Goal: Information Seeking & Learning: Learn about a topic

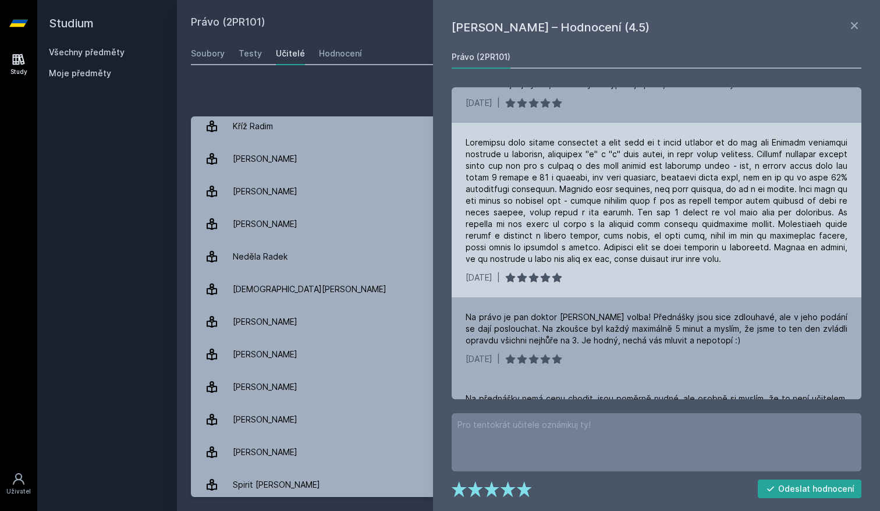
scroll to position [521, 0]
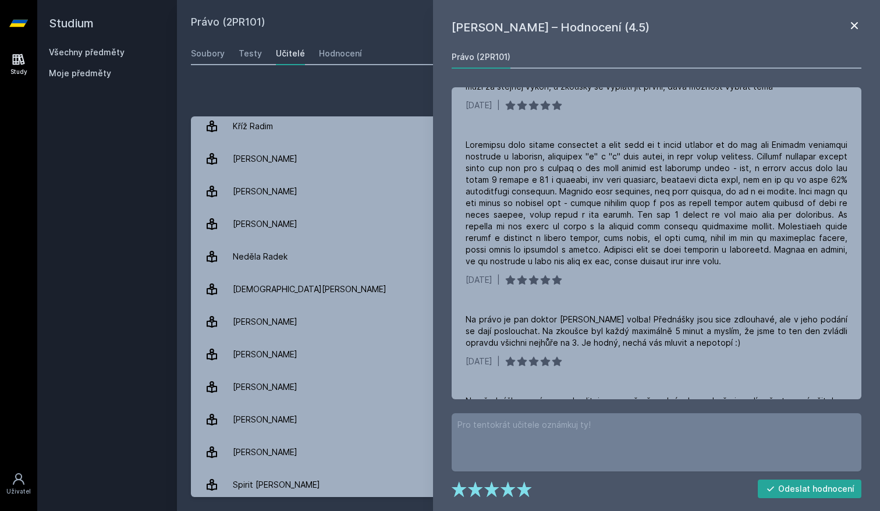
click at [854, 28] on icon at bounding box center [855, 26] width 14 height 14
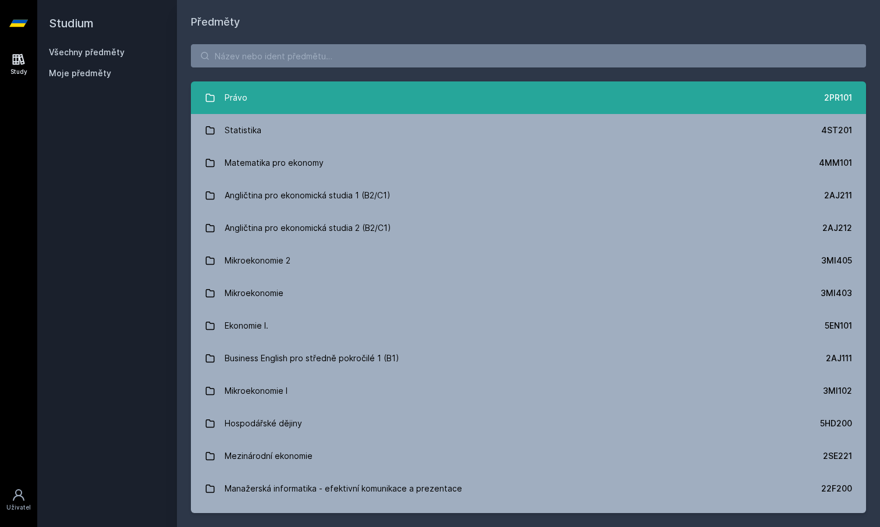
click at [565, 91] on link "Právo 2PR101" at bounding box center [528, 98] width 675 height 33
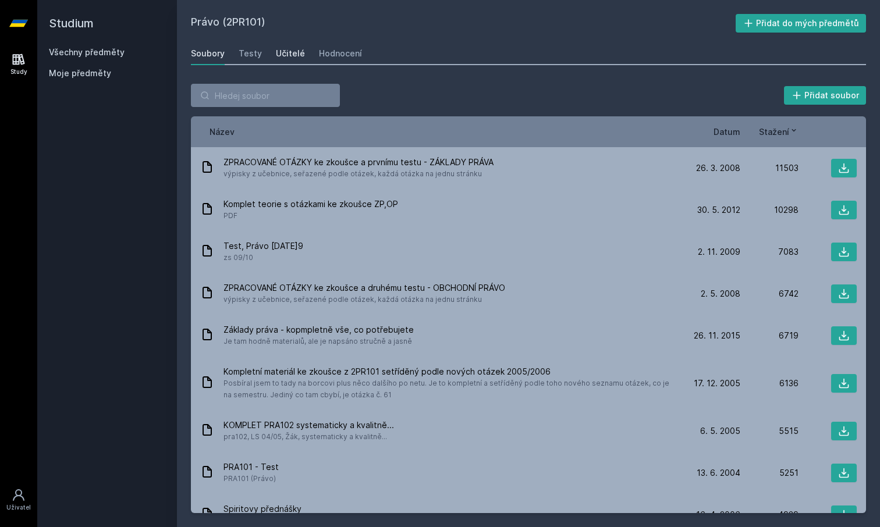
click at [276, 58] on div "Učitelé" at bounding box center [290, 54] width 29 height 12
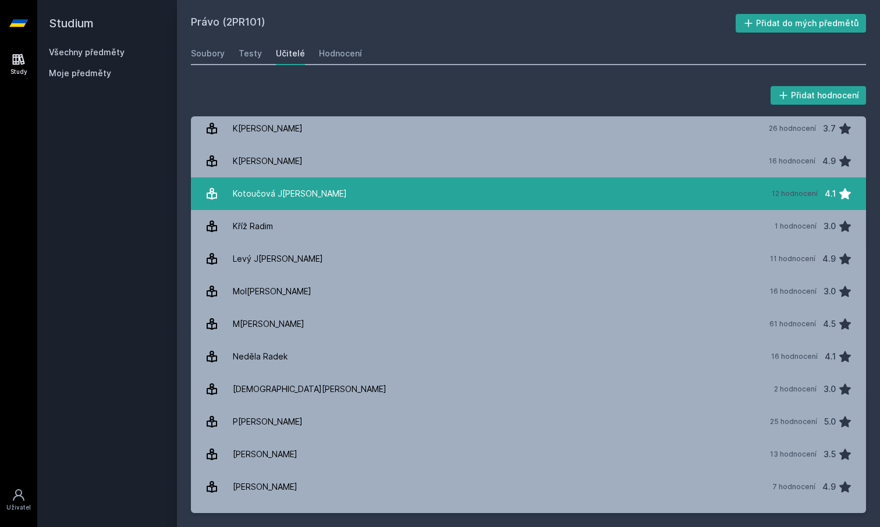
scroll to position [470, 0]
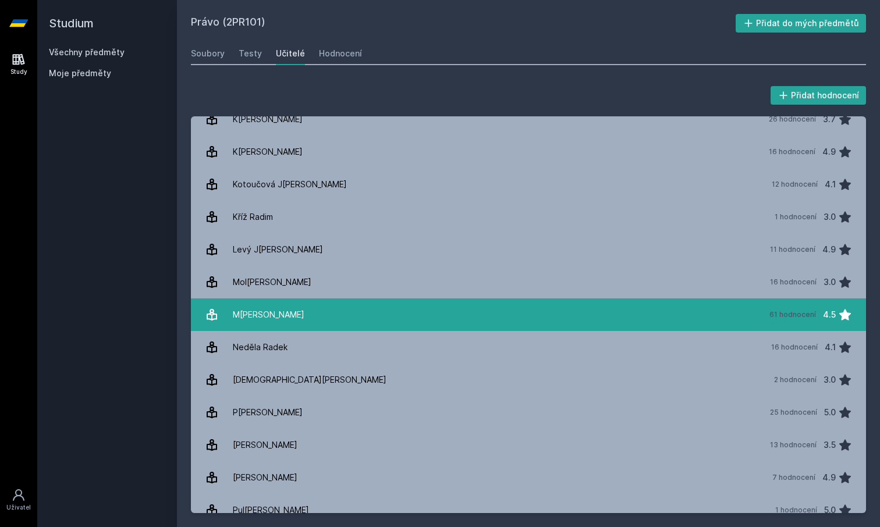
click at [319, 309] on link "M[PERSON_NAME] 61 hodnocení 4.5" at bounding box center [528, 315] width 675 height 33
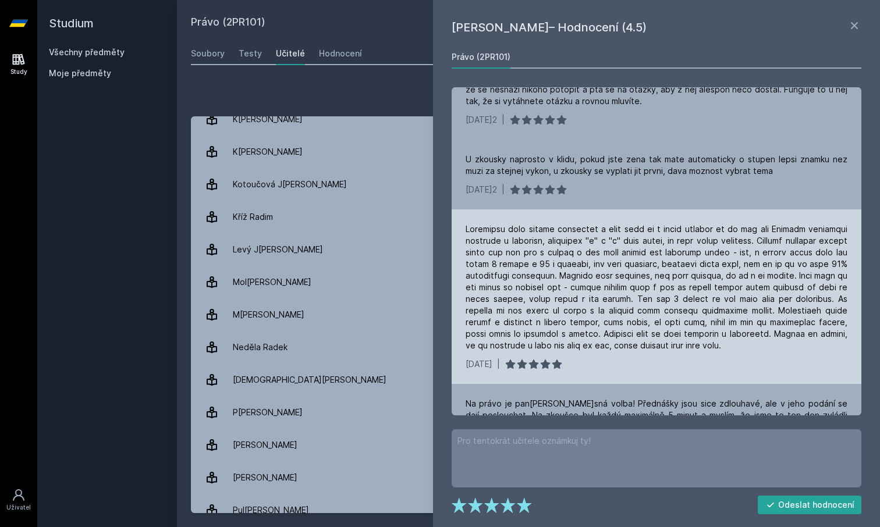
scroll to position [434, 0]
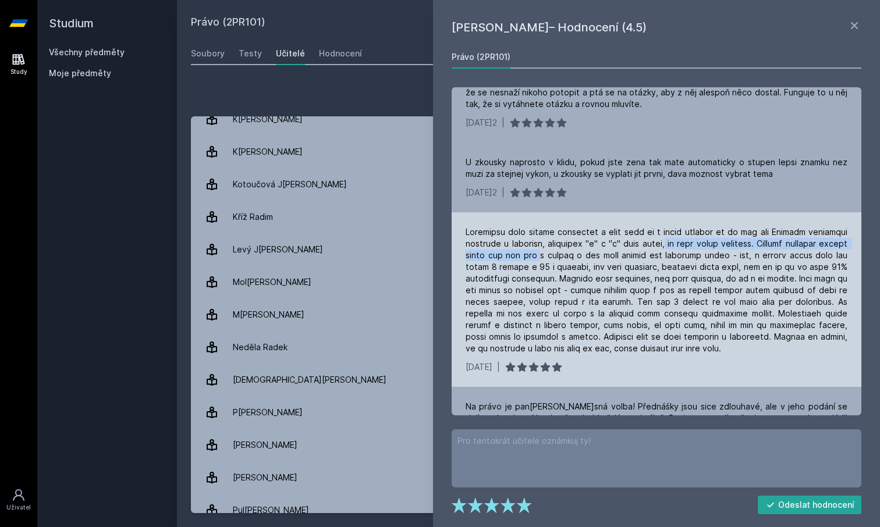
drag, startPoint x: 562, startPoint y: 250, endPoint x: 676, endPoint y: 246, distance: 113.6
click at [676, 246] on div at bounding box center [657, 290] width 382 height 128
click at [667, 264] on div at bounding box center [657, 290] width 382 height 128
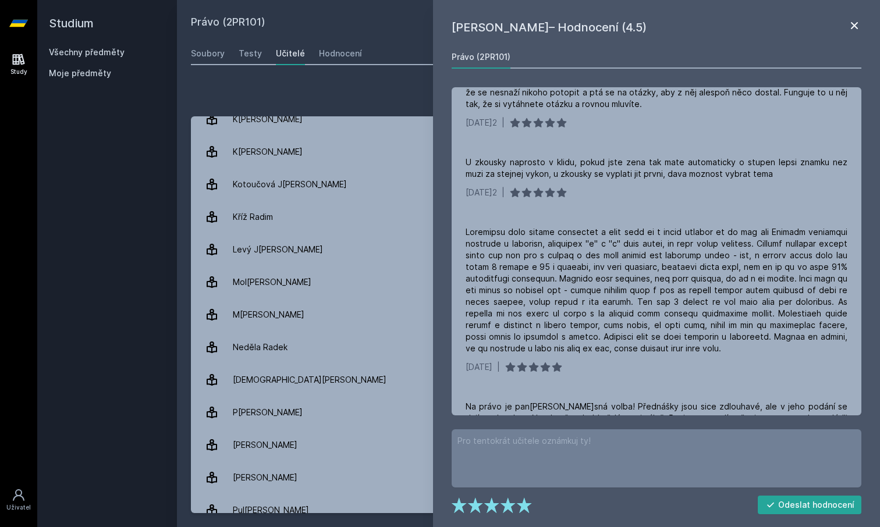
click at [850, 24] on icon at bounding box center [855, 26] width 14 height 14
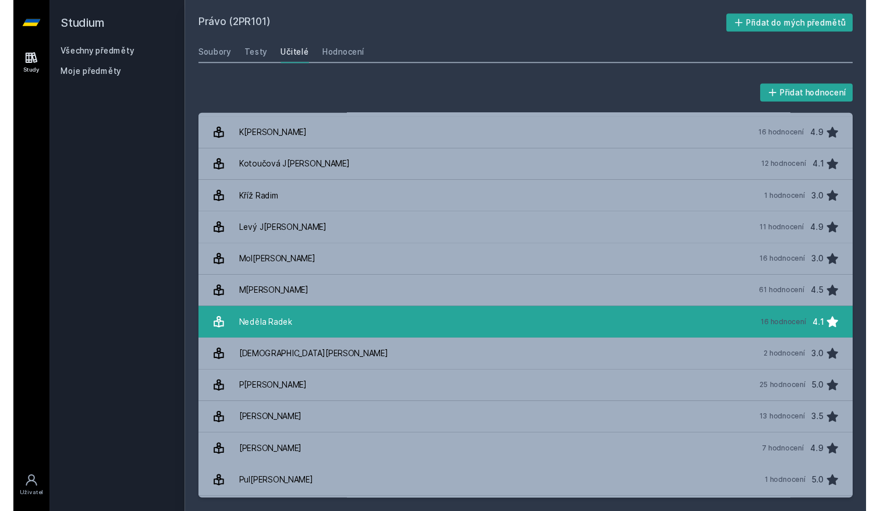
scroll to position [484, 0]
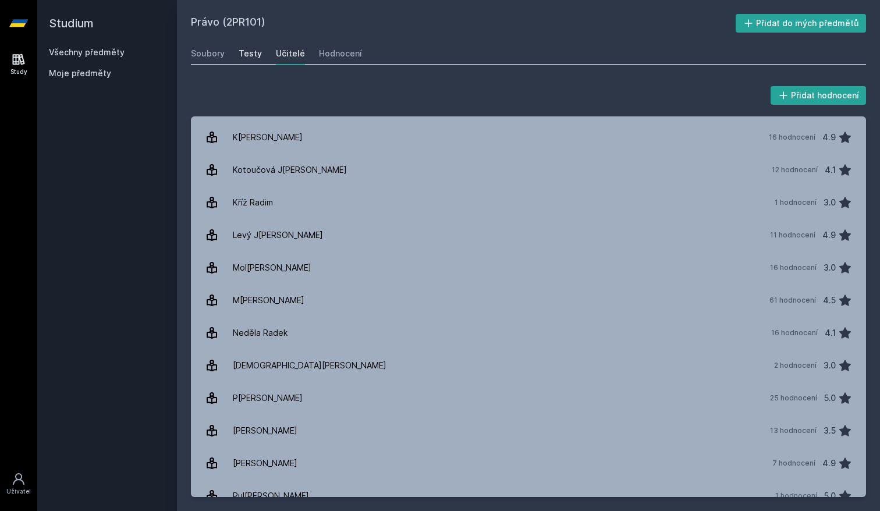
click at [247, 55] on div "Testy" at bounding box center [250, 54] width 23 height 12
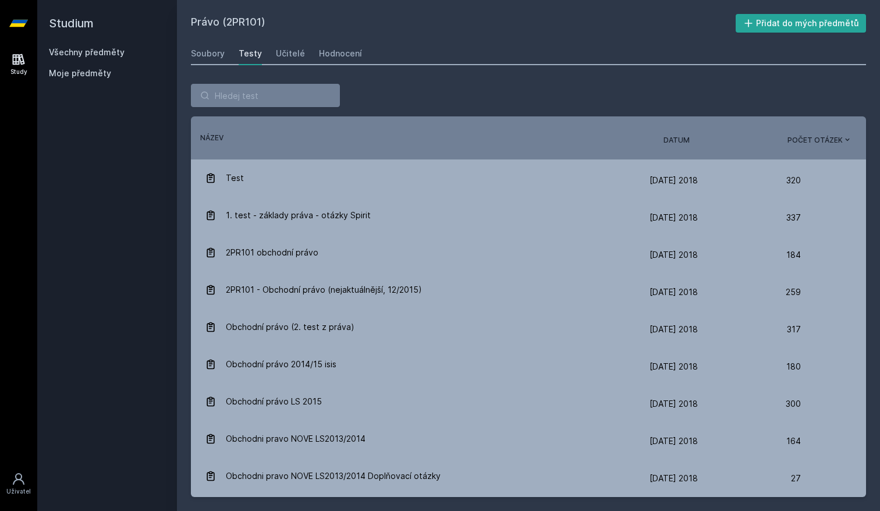
click at [678, 147] on div "Řazení: Název Datum Počet otázek Název Datum Počet otázek" at bounding box center [528, 137] width 675 height 43
click at [678, 143] on span "Datum" at bounding box center [677, 140] width 26 height 10
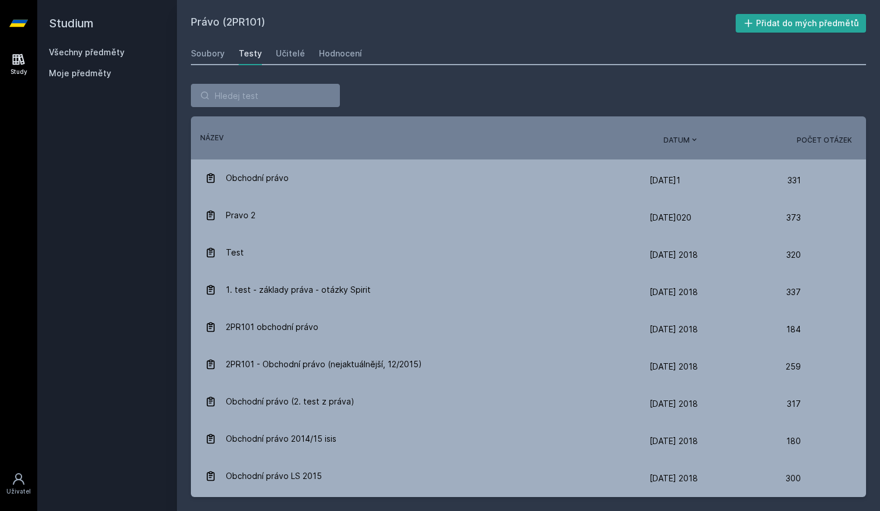
click at [678, 143] on span "Datum" at bounding box center [677, 140] width 26 height 10
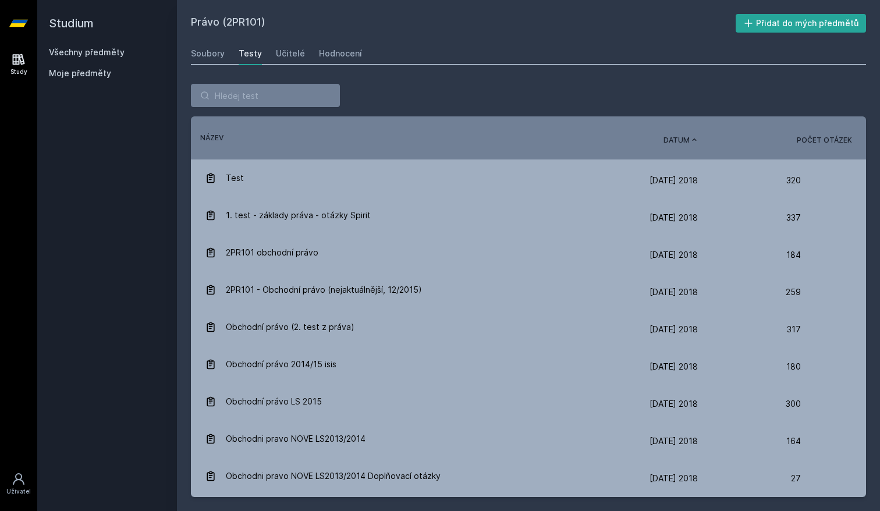
click at [678, 143] on span "Datum" at bounding box center [677, 140] width 26 height 10
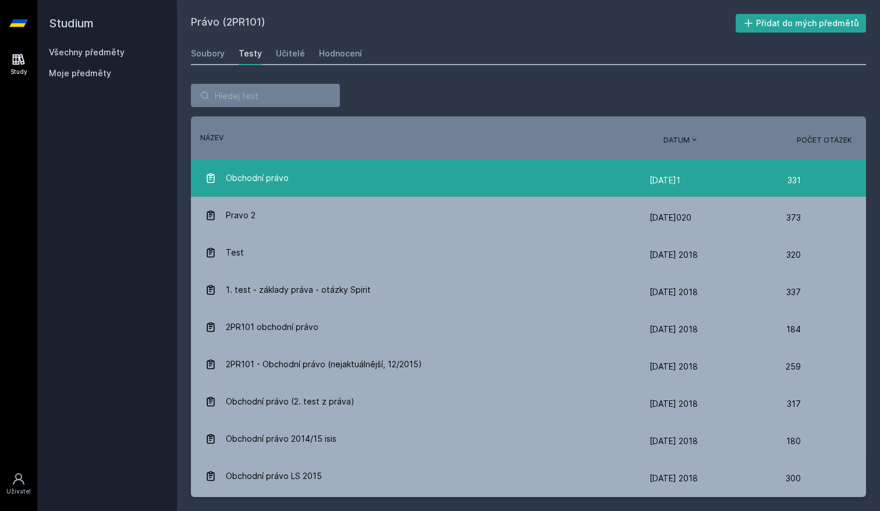
click at [586, 183] on div "Obchodní právo" at bounding box center [427, 177] width 445 height 23
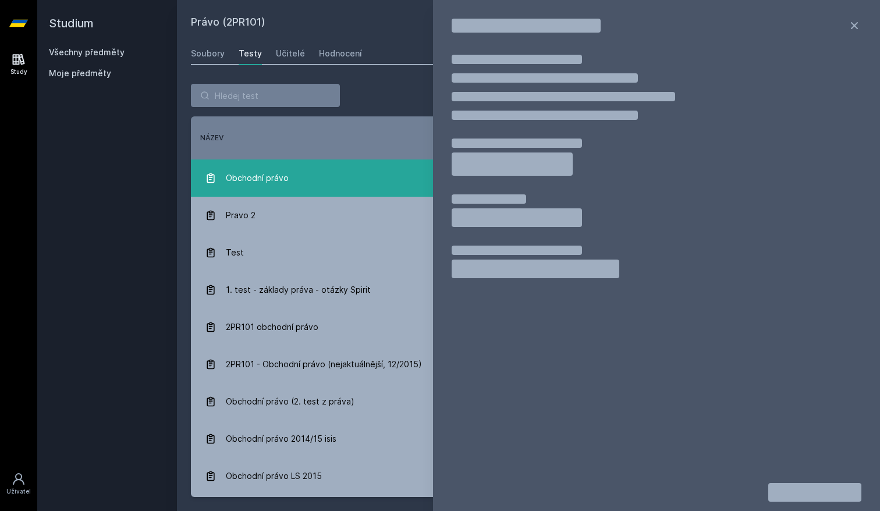
click at [400, 185] on div "Obchodní právo" at bounding box center [427, 177] width 445 height 23
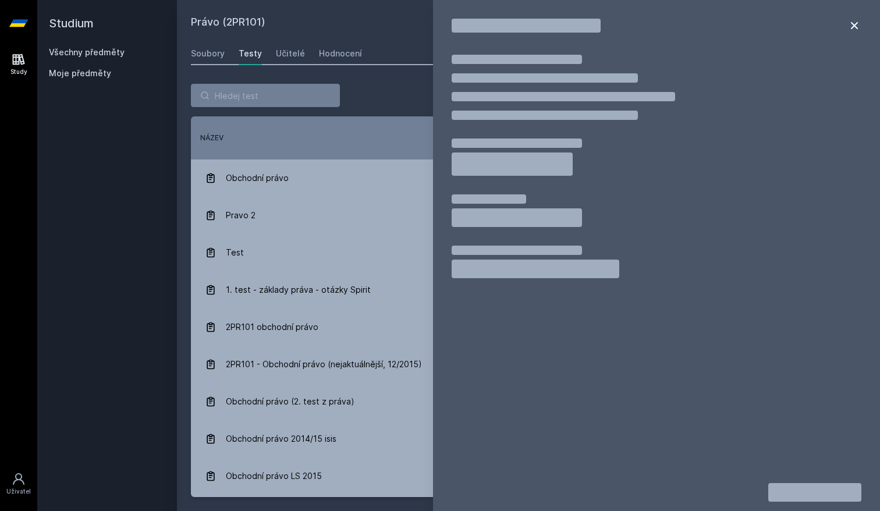
click at [851, 29] on icon at bounding box center [855, 26] width 14 height 14
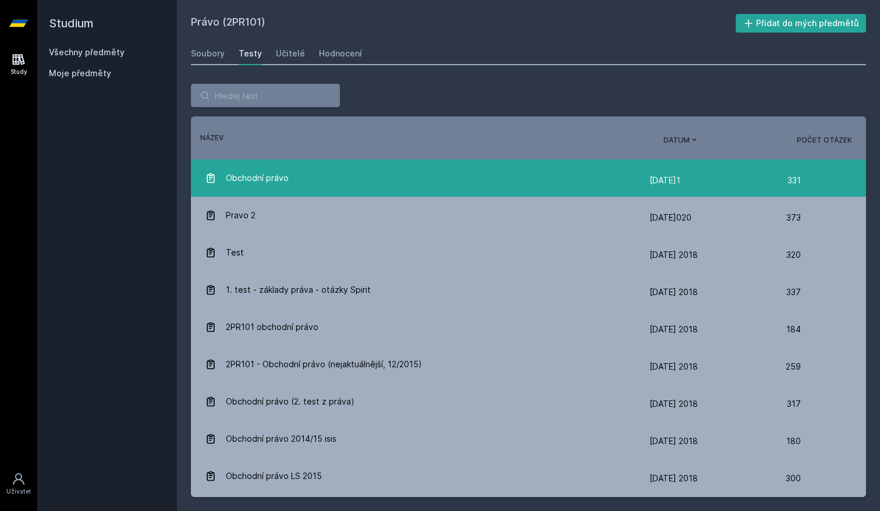
click at [488, 189] on div "Obchodní právo" at bounding box center [427, 177] width 445 height 23
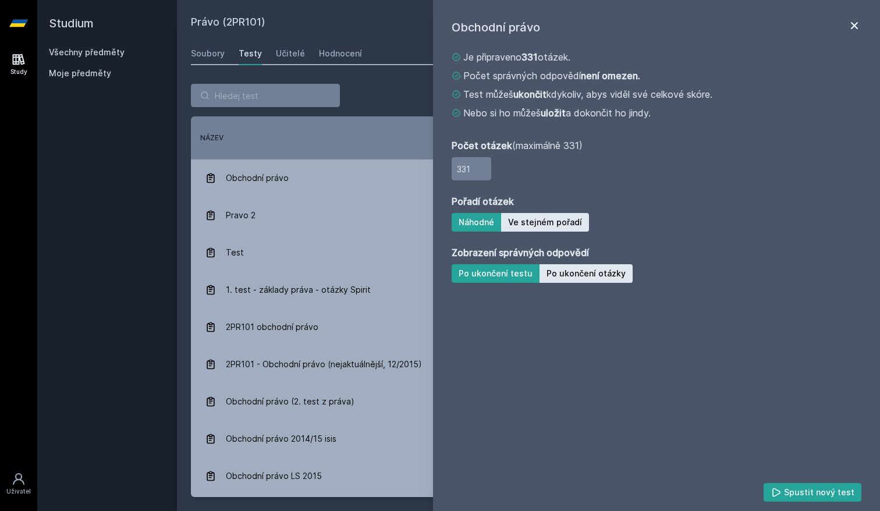
click at [854, 30] on icon at bounding box center [855, 26] width 14 height 14
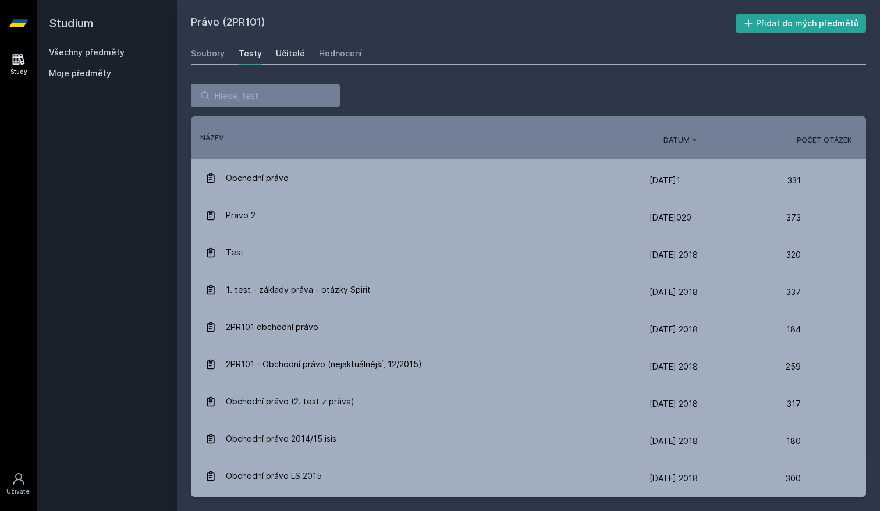
click at [284, 60] on link "Učitelé" at bounding box center [290, 53] width 29 height 23
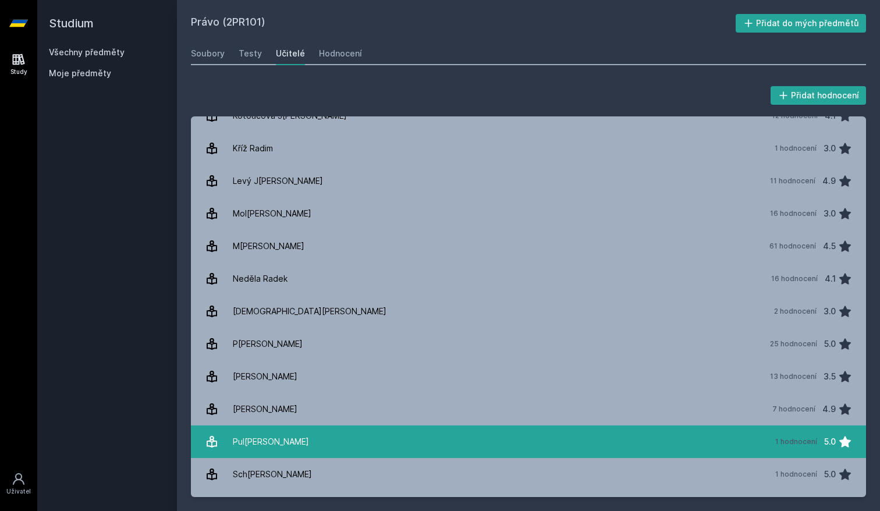
scroll to position [533, 0]
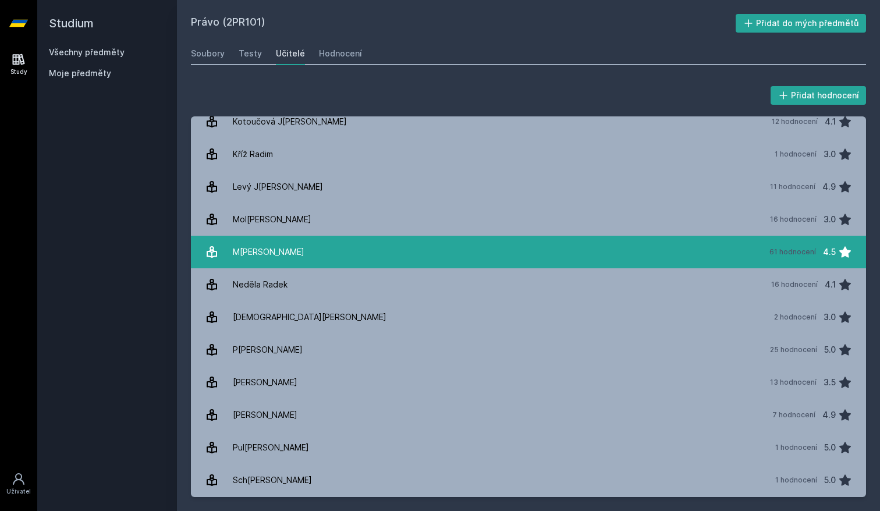
click at [355, 251] on link "M[PERSON_NAME] 61 hodnocení 4.5" at bounding box center [528, 252] width 675 height 33
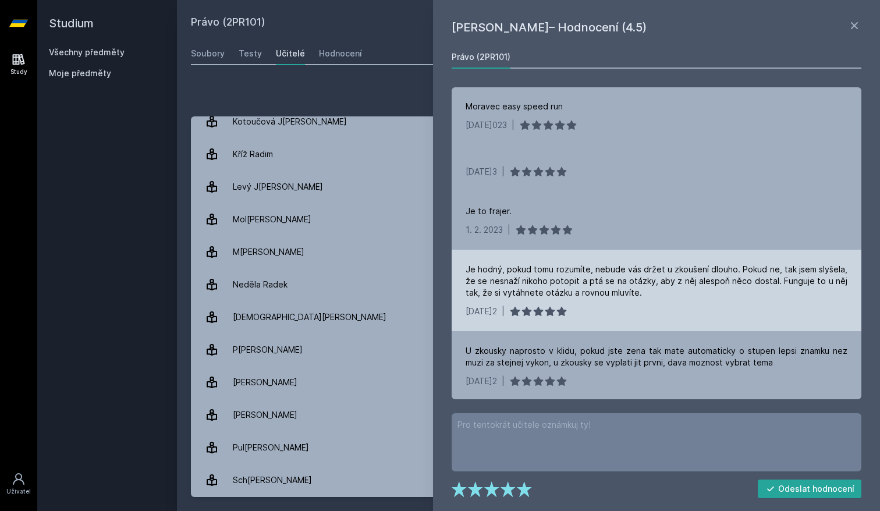
scroll to position [250, 0]
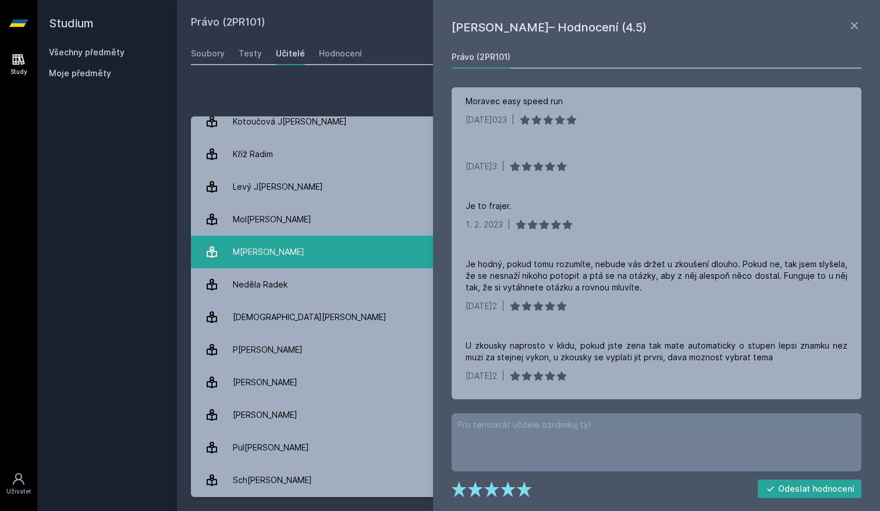
click at [421, 242] on link "M[PERSON_NAME] 61 hodnocení 4.5" at bounding box center [528, 252] width 675 height 33
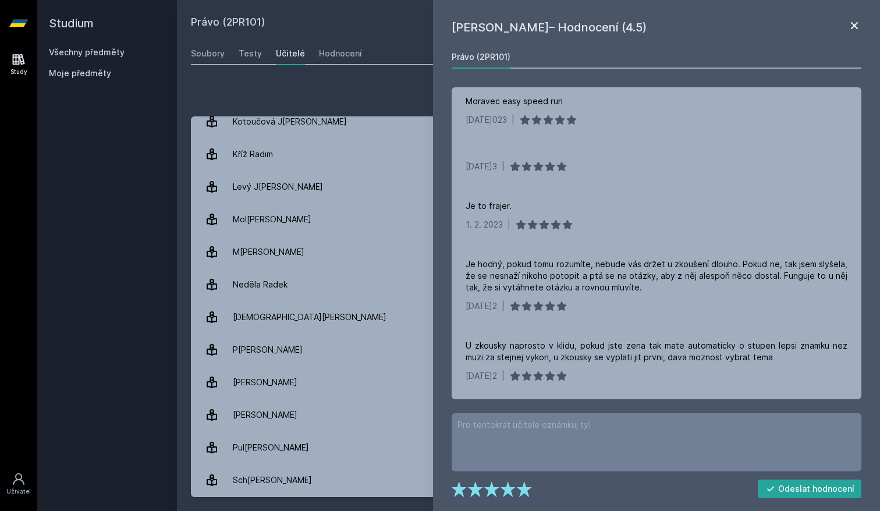
click at [853, 25] on icon at bounding box center [855, 26] width 14 height 14
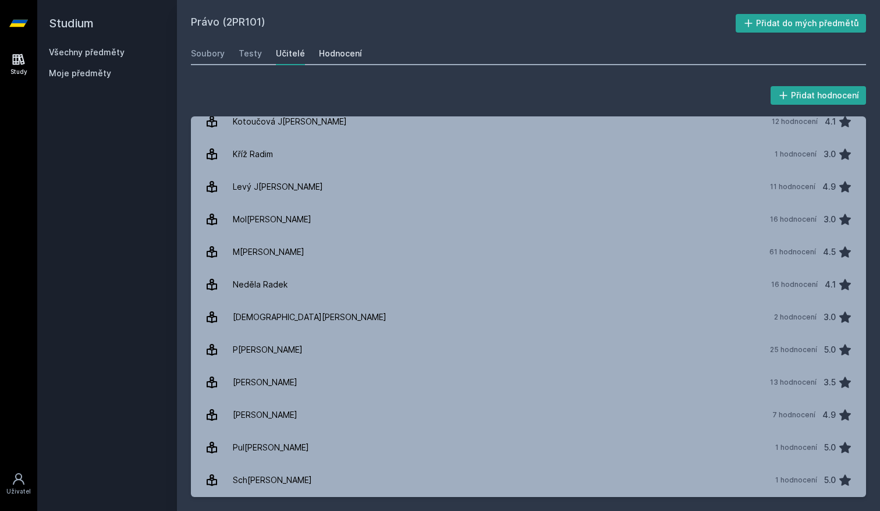
click at [323, 55] on div "Hodnocení" at bounding box center [340, 54] width 43 height 12
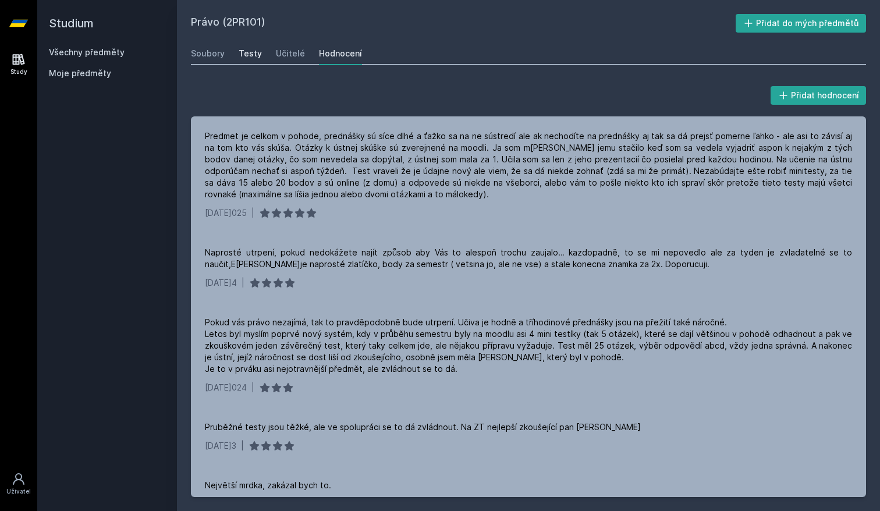
click at [256, 60] on link "Testy" at bounding box center [250, 53] width 23 height 23
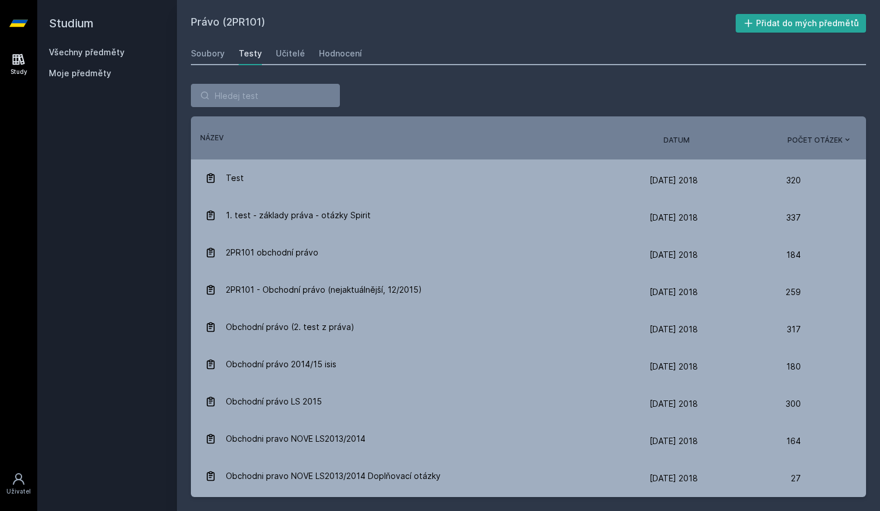
click at [678, 146] on div "Řazení: Název Datum Počet otázek Název Datum Počet otázek" at bounding box center [528, 137] width 675 height 43
click at [676, 143] on span "Datum" at bounding box center [677, 140] width 26 height 10
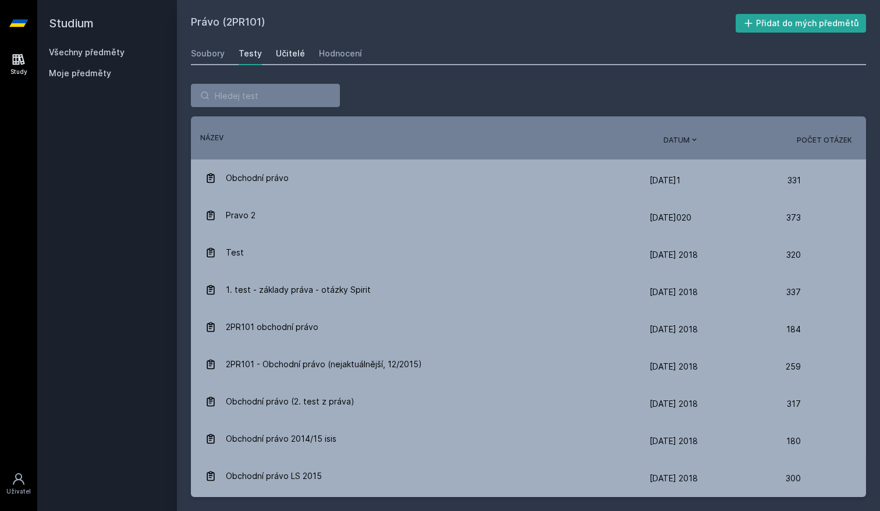
click at [284, 56] on div "Učitelé" at bounding box center [290, 54] width 29 height 12
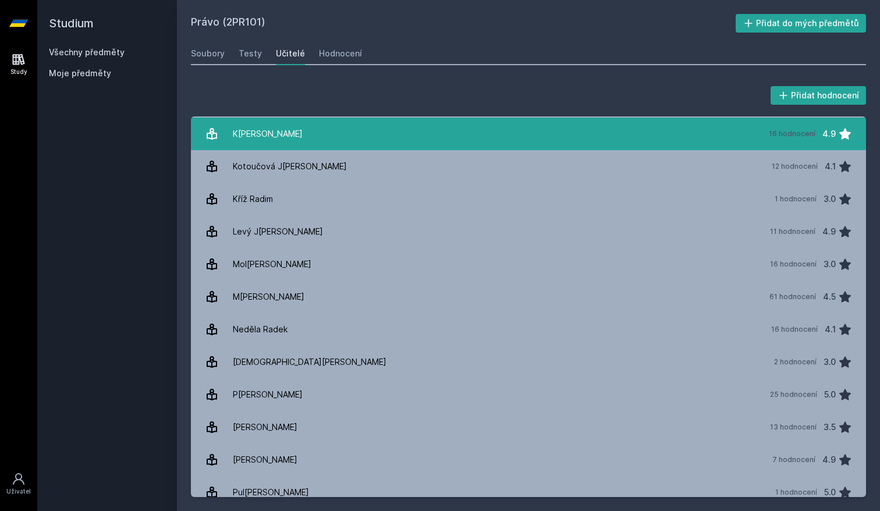
scroll to position [514, 0]
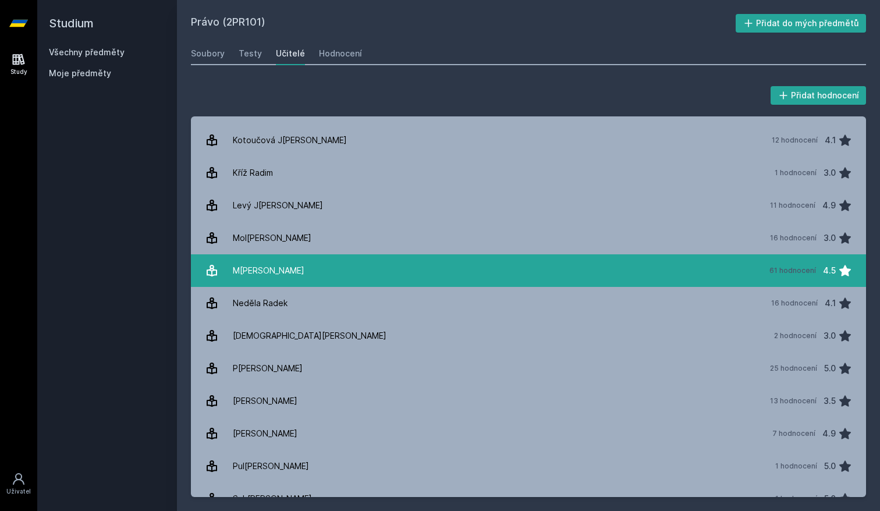
click at [403, 282] on link "M[PERSON_NAME] 61 hodnocení 4.5" at bounding box center [528, 270] width 675 height 33
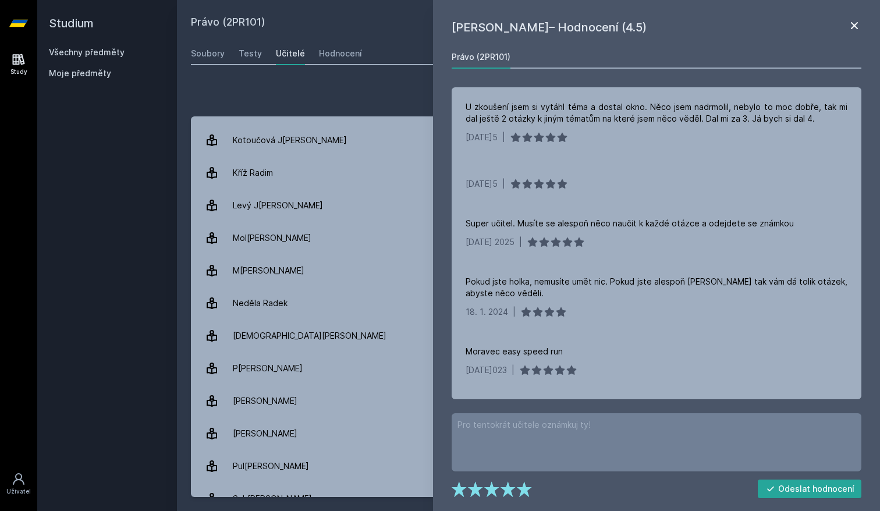
click at [854, 24] on icon at bounding box center [855, 26] width 14 height 14
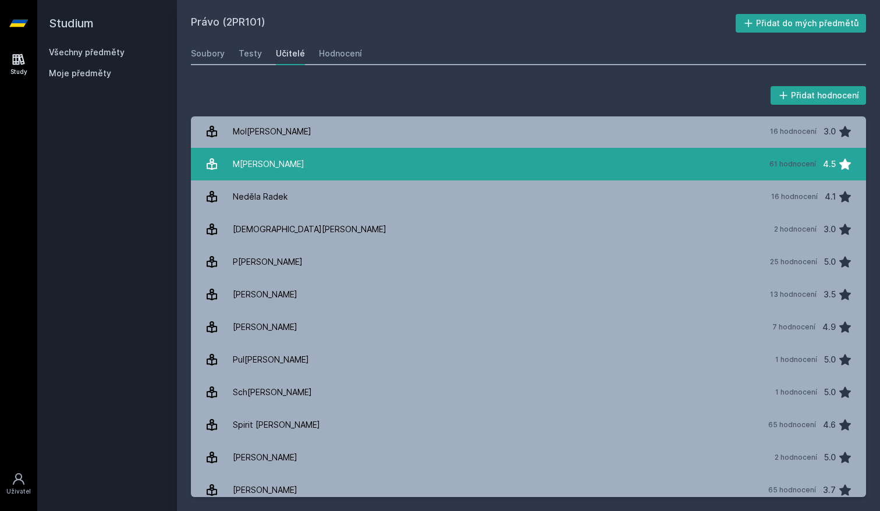
scroll to position [636, 0]
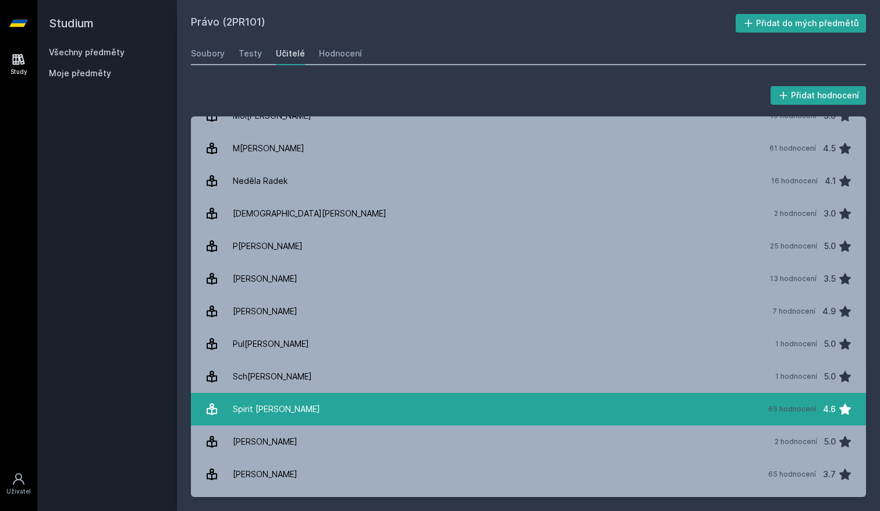
click at [538, 399] on link "Spirit Mich[PERSON_NAME] 65 hodnocení 4.6" at bounding box center [528, 409] width 675 height 33
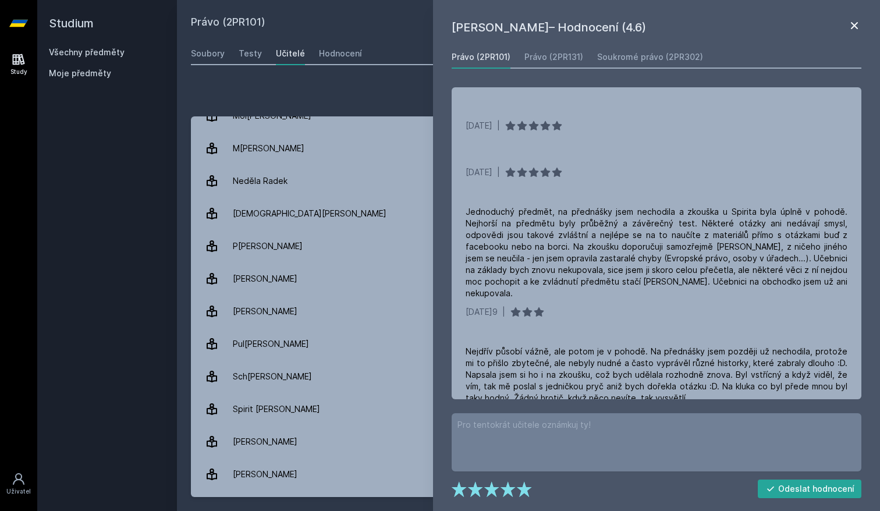
click at [855, 31] on icon at bounding box center [855, 26] width 14 height 14
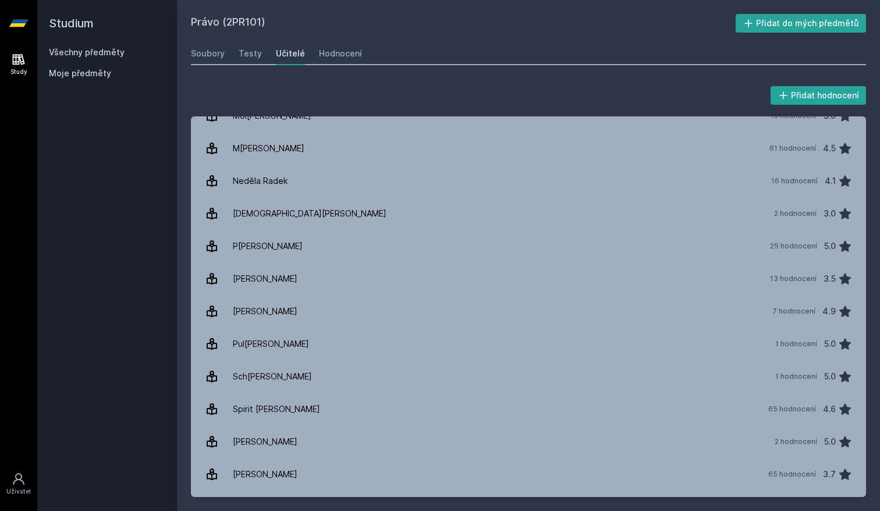
click at [211, 65] on div "Právo (2PR101) Přidat do mých předmětů [GEOGRAPHIC_DATA] Testy Učitelé Hodnocen…" at bounding box center [528, 255] width 675 height 483
click at [210, 62] on link "Soubory" at bounding box center [208, 53] width 34 height 23
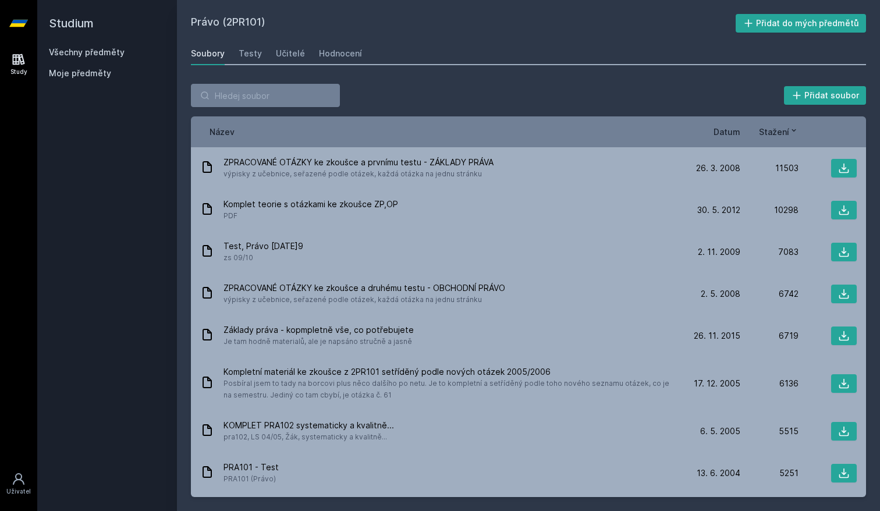
click at [735, 132] on span "Datum" at bounding box center [727, 132] width 27 height 12
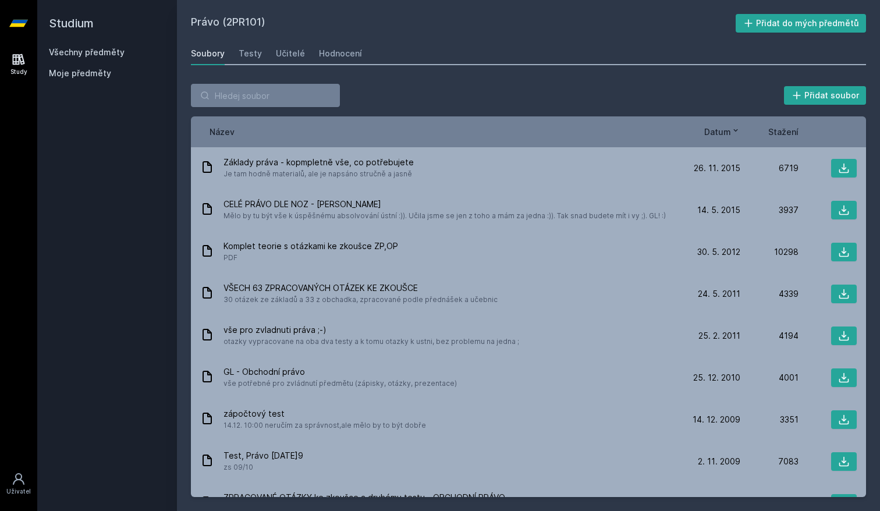
click at [720, 136] on span "Datum" at bounding box center [717, 132] width 27 height 12
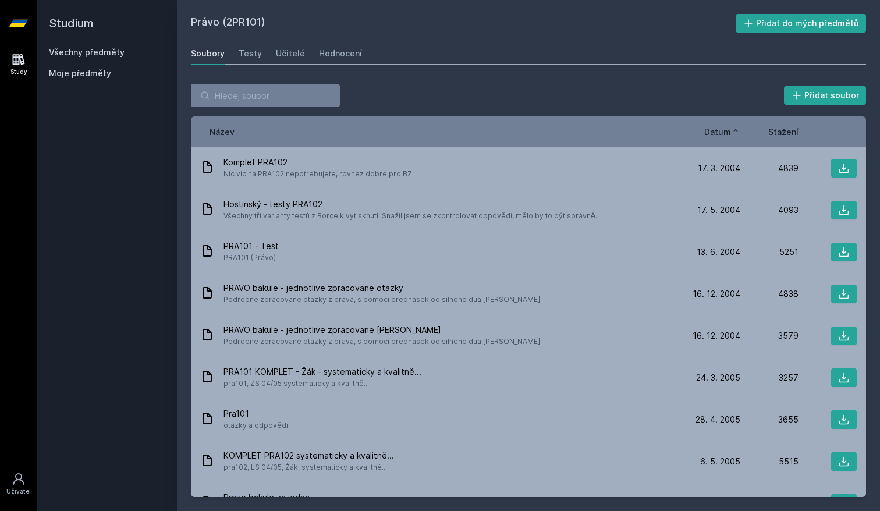
click at [720, 136] on span "Datum" at bounding box center [717, 132] width 27 height 12
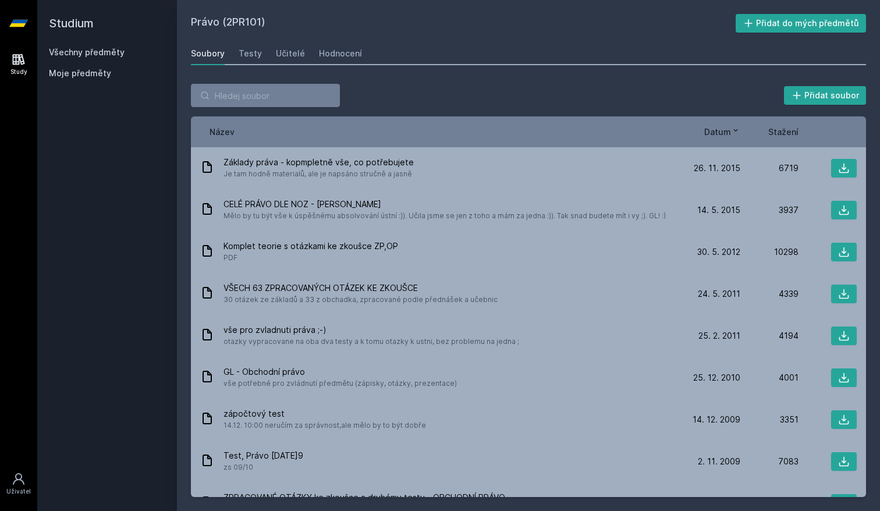
click at [720, 136] on span "Datum" at bounding box center [717, 132] width 27 height 12
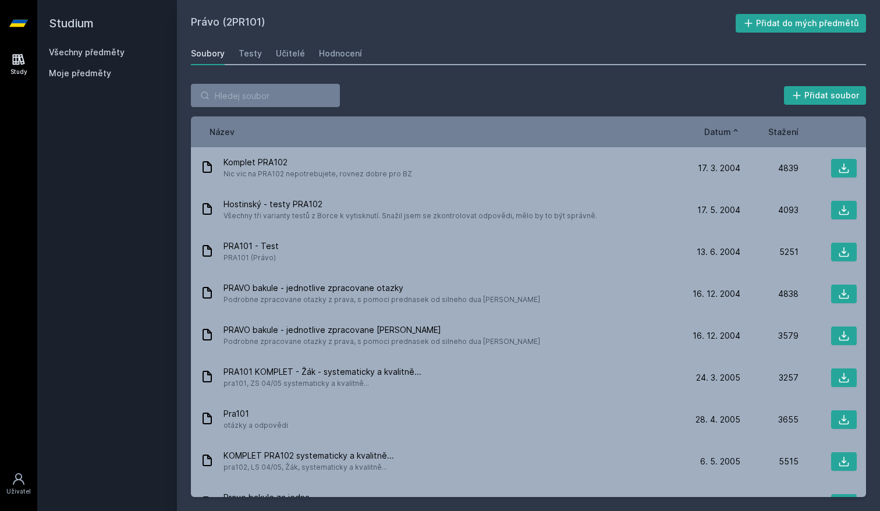
click at [720, 136] on span "Datum" at bounding box center [717, 132] width 27 height 12
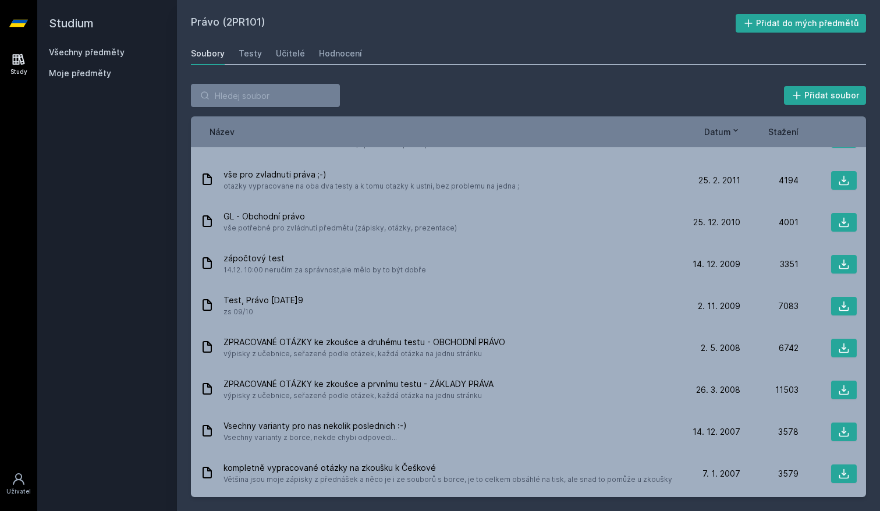
scroll to position [164, 0]
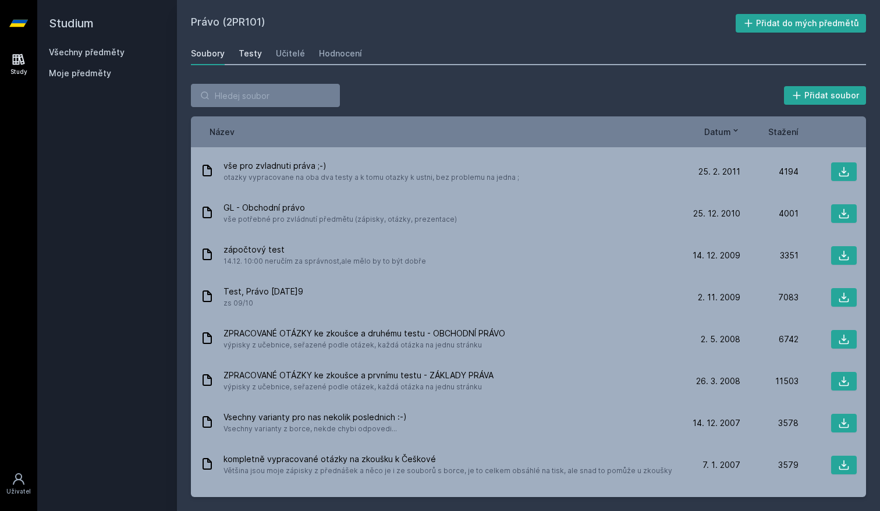
click at [241, 55] on div "Testy" at bounding box center [250, 54] width 23 height 12
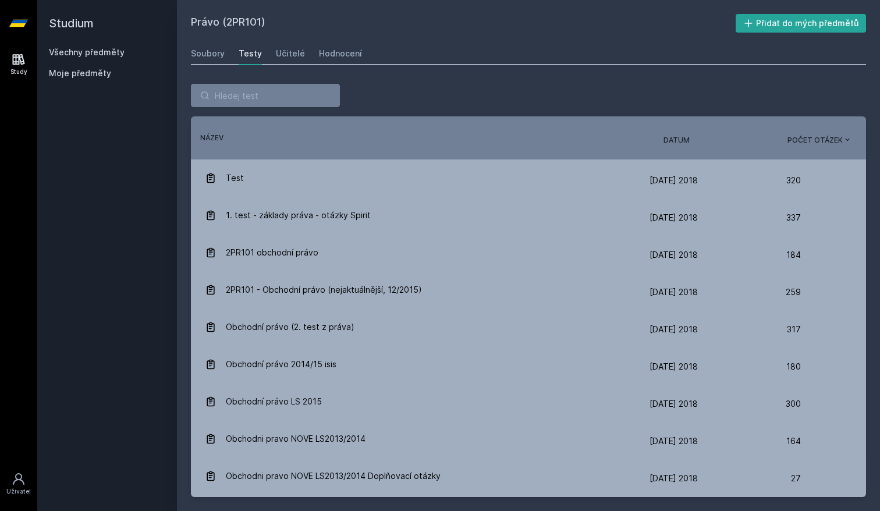
click at [669, 139] on span "Datum" at bounding box center [677, 140] width 26 height 10
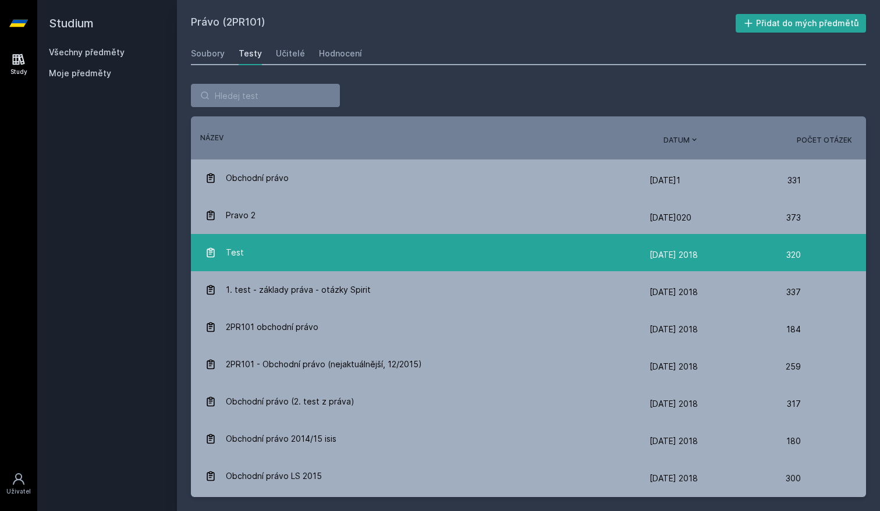
click at [394, 265] on link "Test [DATE] 18 [DATE]018 320" at bounding box center [528, 252] width 675 height 37
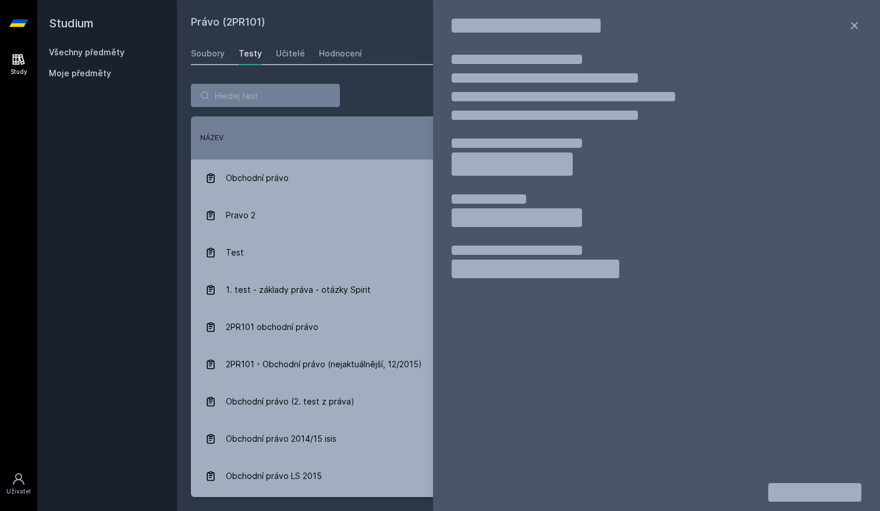
click at [366, 83] on div "Řazení: Název Datum Počet otázek Název Datum Počet otázek Obchodní právo [DATE]…" at bounding box center [528, 290] width 703 height 441
click at [855, 23] on icon at bounding box center [855, 26] width 14 height 14
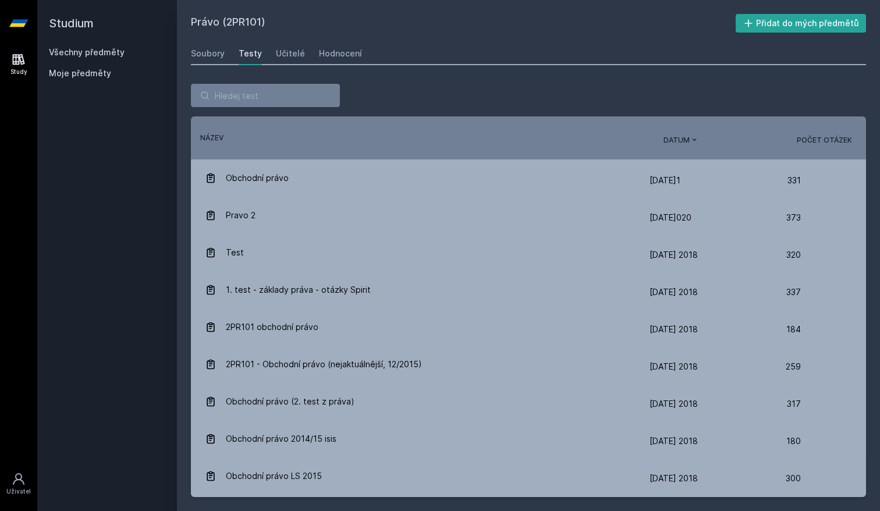
click at [190, 55] on div "Právo (2PR101) Přidat do mých předmětů [GEOGRAPHIC_DATA] Testy Učitelé Hodnocen…" at bounding box center [528, 255] width 703 height 511
click at [774, 24] on button "Přidat do mých předmětů" at bounding box center [801, 23] width 131 height 19
click at [59, 59] on div "Všechny předměty Moje předměty Právo 2PR101" at bounding box center [107, 71] width 116 height 49
click at [70, 55] on link "Všechny předměty" at bounding box center [87, 52] width 76 height 10
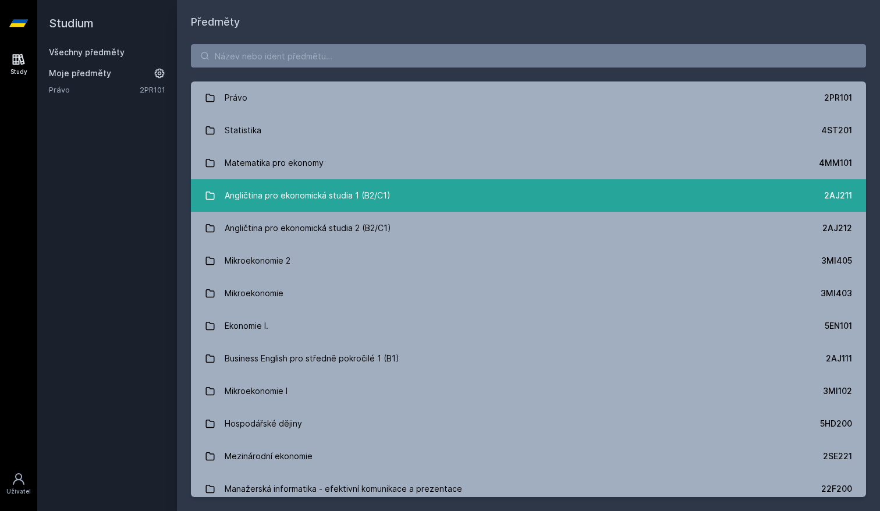
click at [548, 206] on link "Angličtina pro ekonomická studia 1 (B2/C1) 2AJ211" at bounding box center [528, 195] width 675 height 33
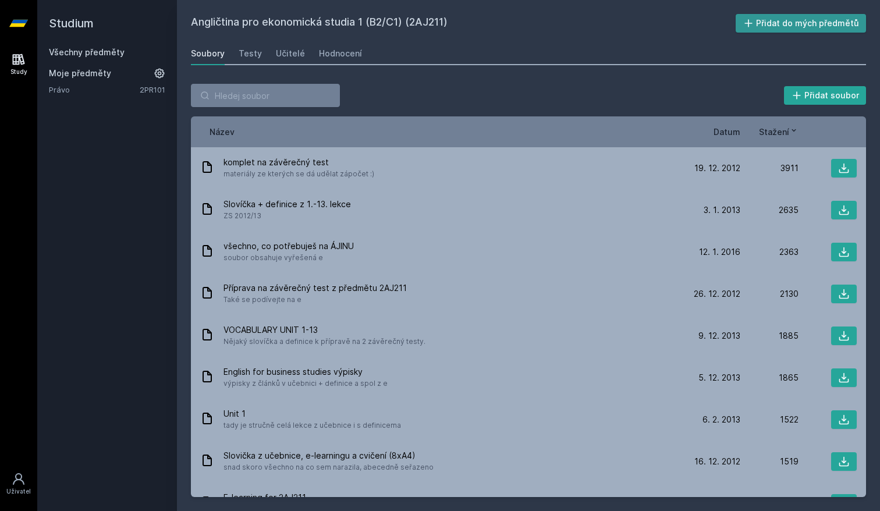
click at [754, 24] on icon at bounding box center [749, 23] width 12 height 12
click at [268, 54] on div "Soubory Testy Učitelé Hodnocení" at bounding box center [528, 53] width 675 height 23
click at [247, 57] on div "Testy" at bounding box center [250, 54] width 23 height 12
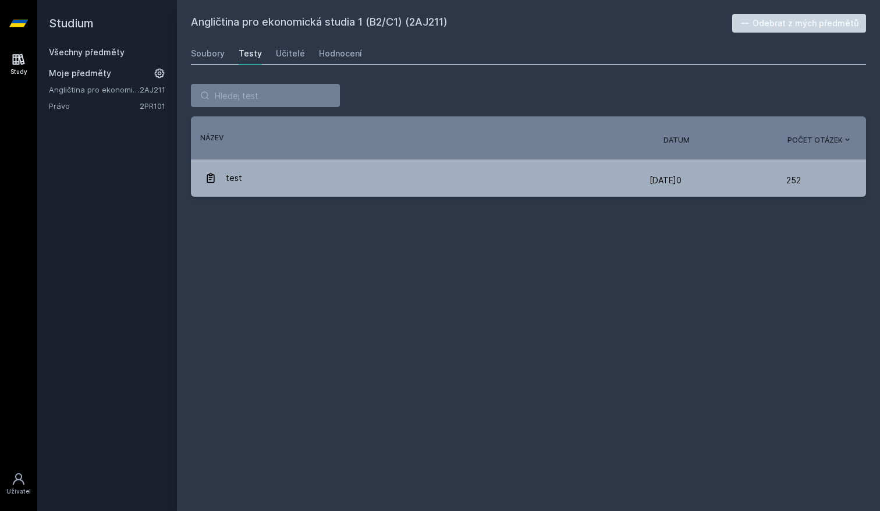
click at [91, 63] on div "Všechny předměty Moje předměty Angličtina pro ekonomická studia 1 (B2/C1) 2AJ21…" at bounding box center [107, 79] width 116 height 65
click at [95, 59] on div "Všechny předměty Moje předměty Angličtina pro ekonomická studia 1 (B2/C1) 2AJ21…" at bounding box center [107, 79] width 116 height 65
click at [102, 55] on link "Všechny předměty" at bounding box center [87, 52] width 76 height 10
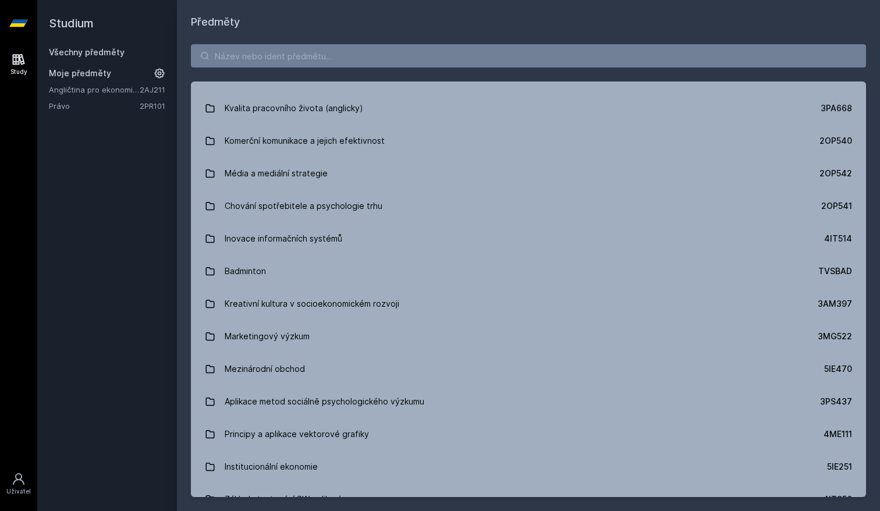
scroll to position [9056, 0]
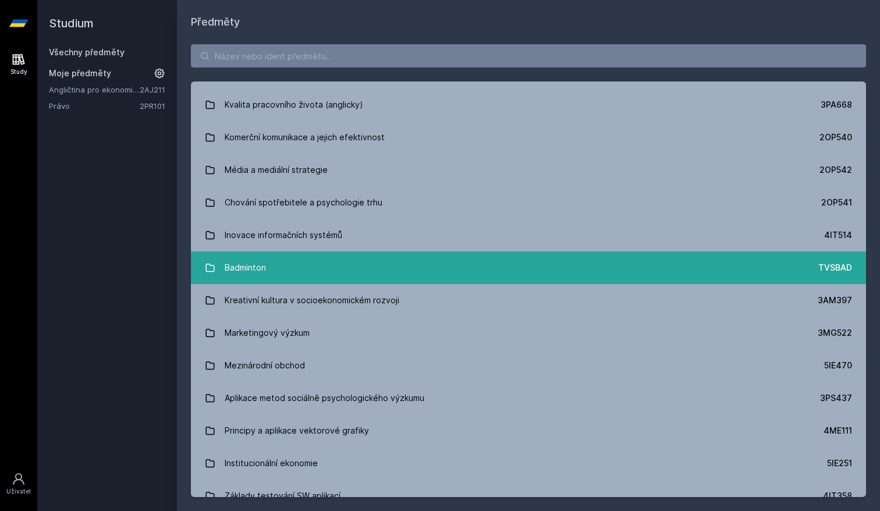
click at [490, 255] on link "Badminton TVSBAD" at bounding box center [528, 267] width 675 height 33
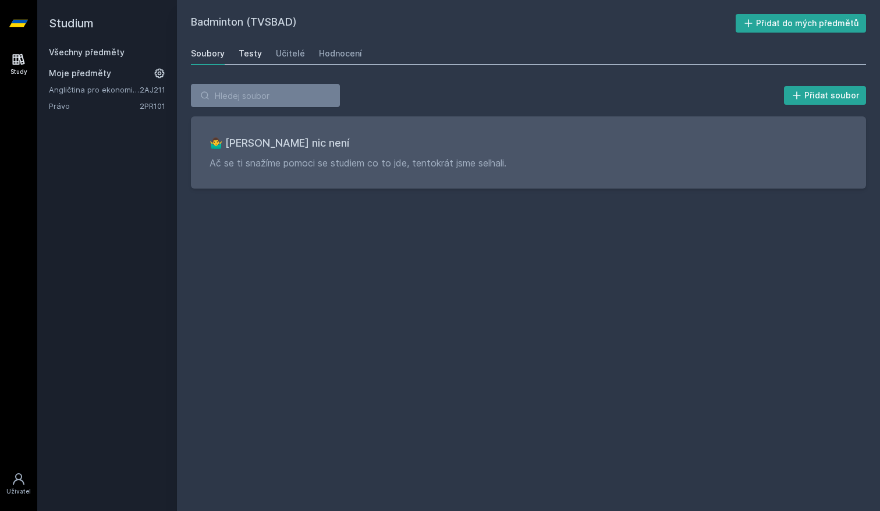
click at [251, 52] on div "Testy" at bounding box center [250, 54] width 23 height 12
click at [276, 58] on div "Učitelé" at bounding box center [290, 54] width 29 height 12
click at [325, 54] on div "Hodnocení" at bounding box center [340, 54] width 43 height 12
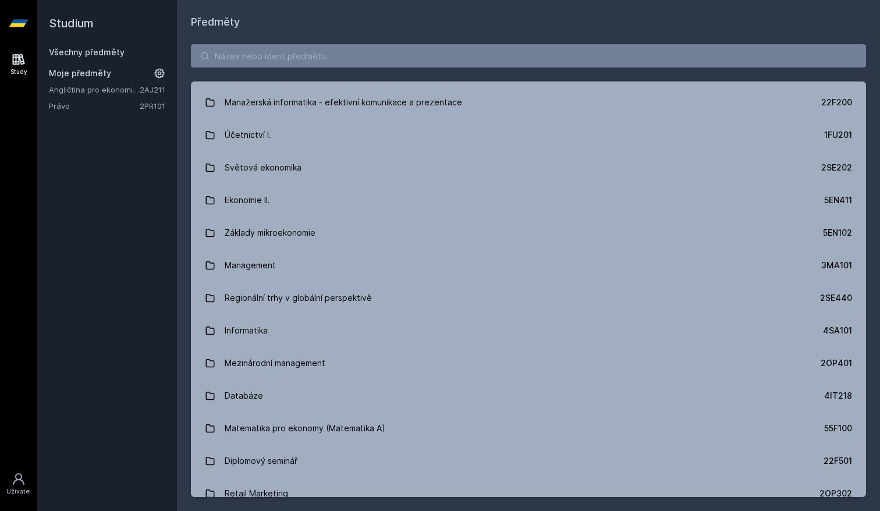
scroll to position [387, 0]
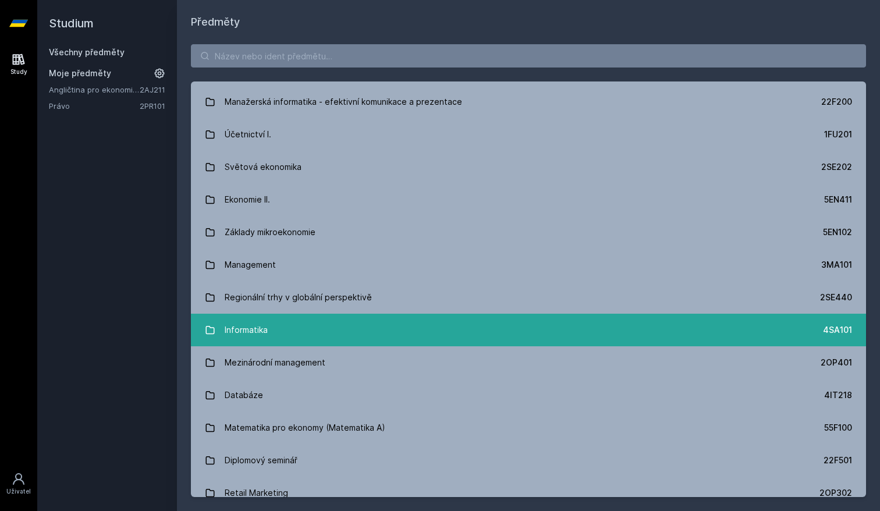
click at [353, 333] on link "Informatika 4SA101" at bounding box center [528, 330] width 675 height 33
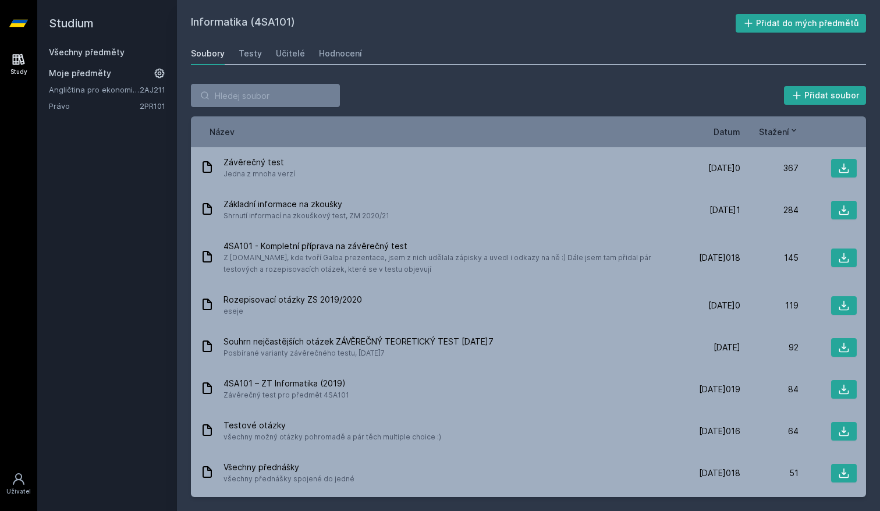
click at [718, 134] on span "Datum" at bounding box center [727, 132] width 27 height 12
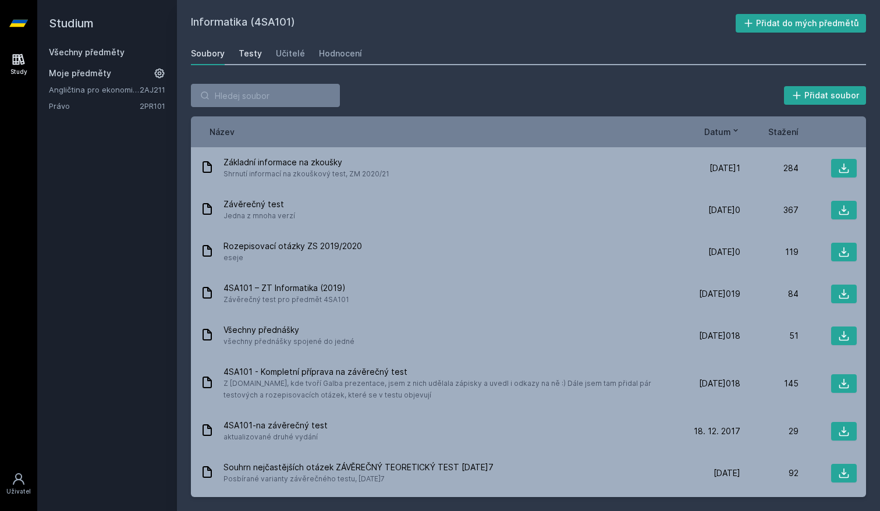
click at [248, 57] on div "Testy" at bounding box center [250, 54] width 23 height 12
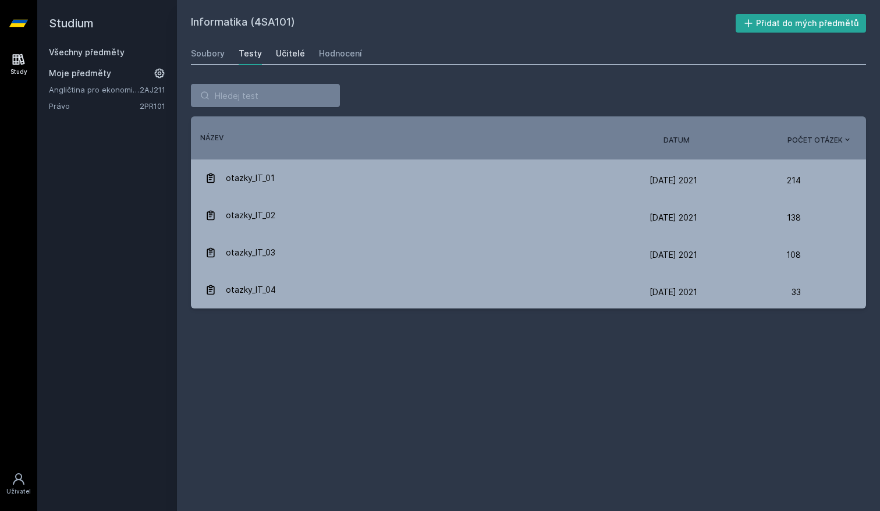
click at [283, 61] on link "Učitelé" at bounding box center [290, 53] width 29 height 23
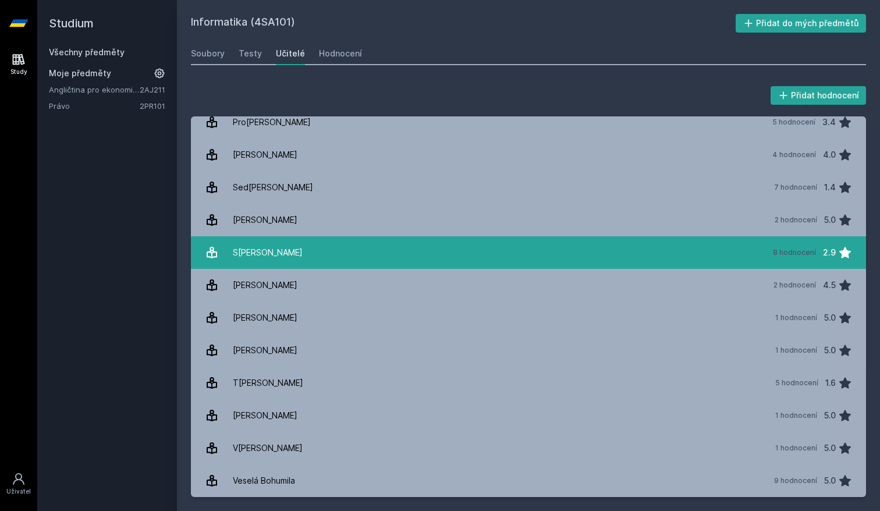
scroll to position [630, 0]
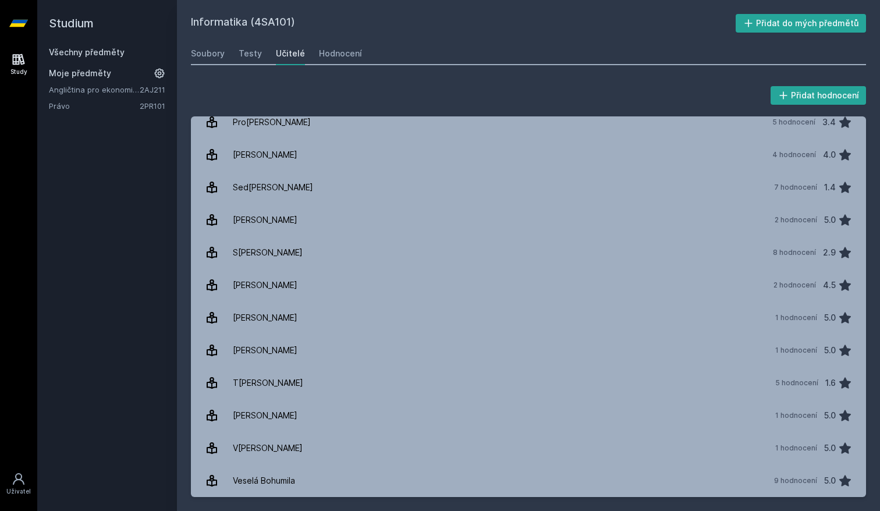
click at [82, 51] on link "Všechny předměty" at bounding box center [87, 52] width 76 height 10
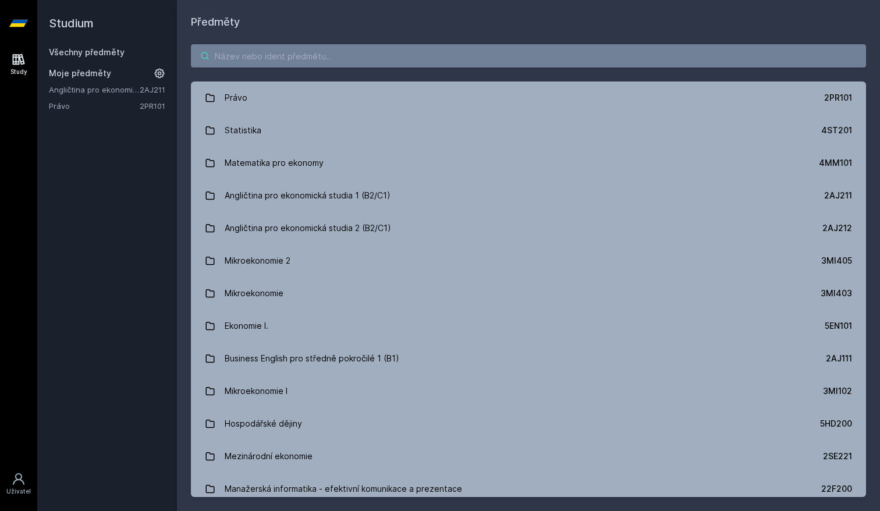
click at [412, 49] on input "search" at bounding box center [528, 55] width 675 height 23
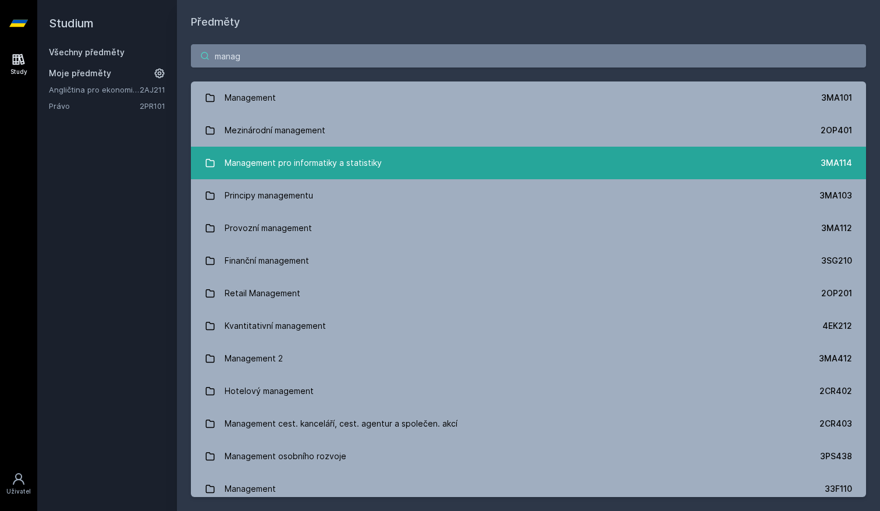
type input "manag"
click at [309, 165] on div "Management pro informatiky a statistiky" at bounding box center [303, 162] width 157 height 23
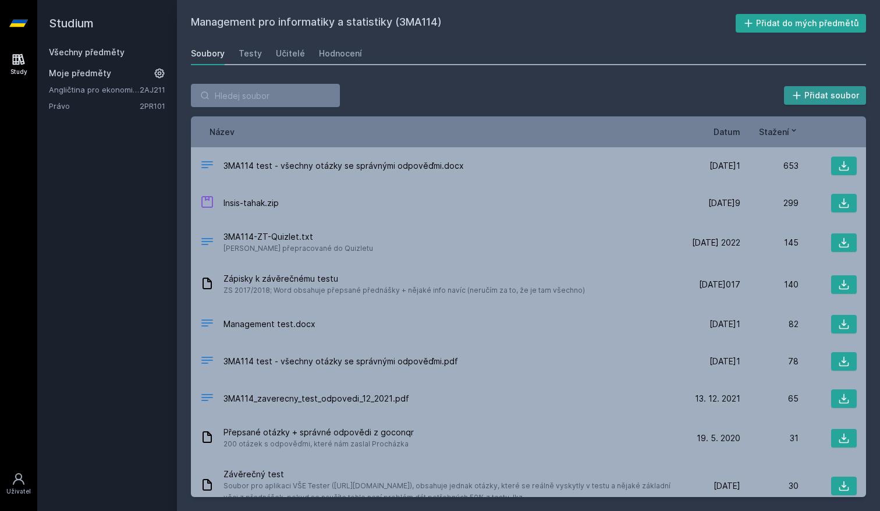
click at [803, 91] on icon at bounding box center [797, 96] width 12 height 12
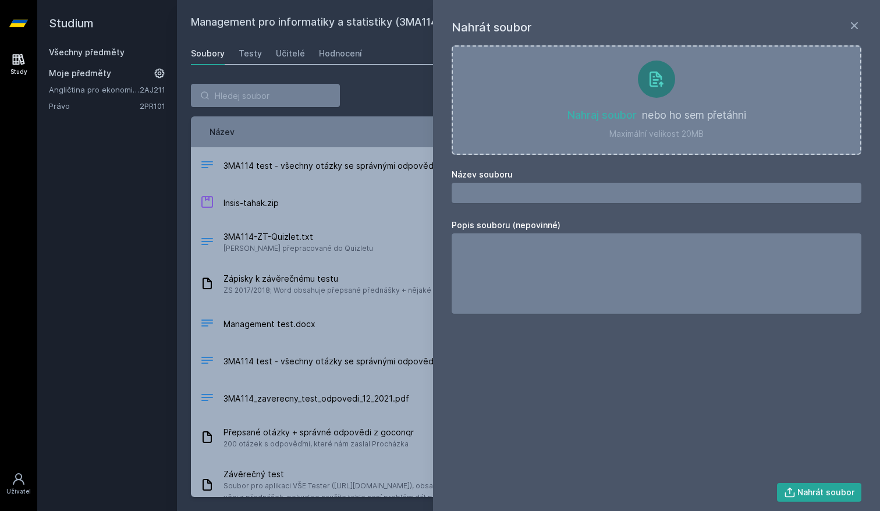
click at [419, 105] on div "Přidat soubor" at bounding box center [528, 95] width 675 height 23
click at [852, 28] on icon at bounding box center [854, 25] width 7 height 7
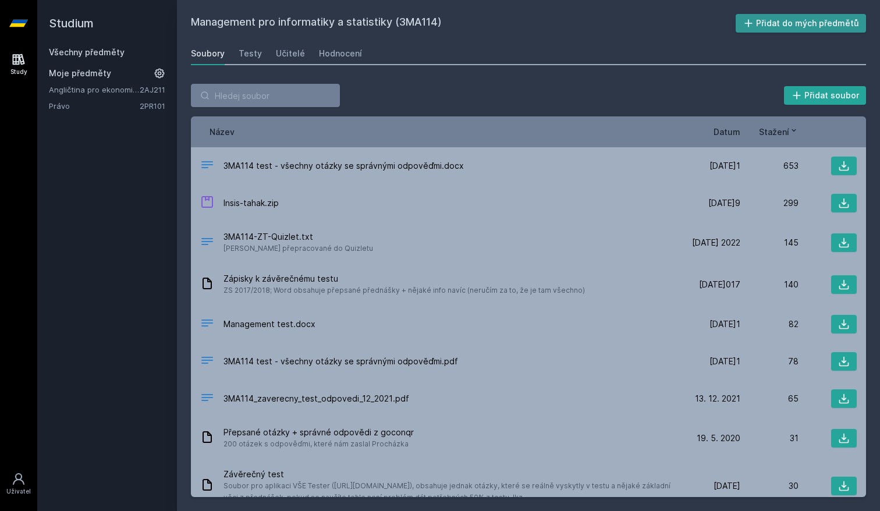
click at [789, 23] on button "Přidat do mých předmětů" at bounding box center [801, 23] width 131 height 19
click at [249, 57] on div "Testy" at bounding box center [250, 54] width 23 height 12
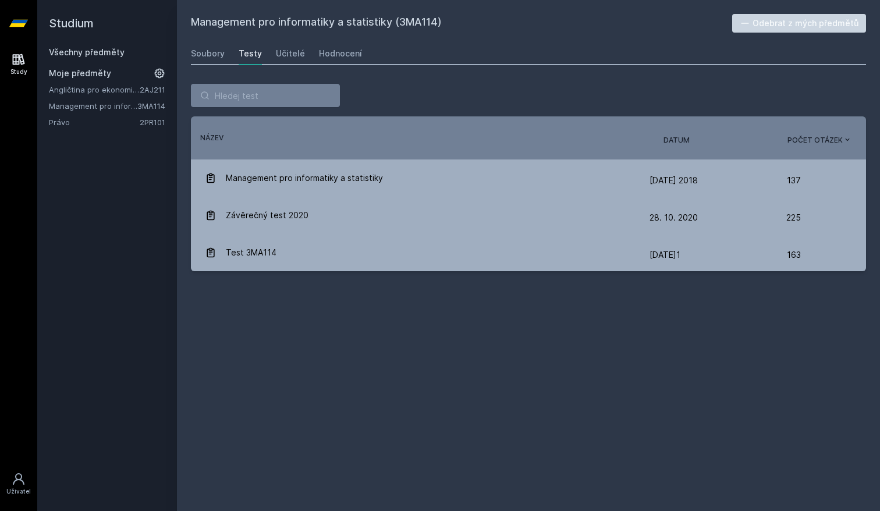
click at [667, 143] on span "Datum" at bounding box center [677, 140] width 26 height 10
click at [288, 55] on div "Učitelé" at bounding box center [290, 54] width 29 height 12
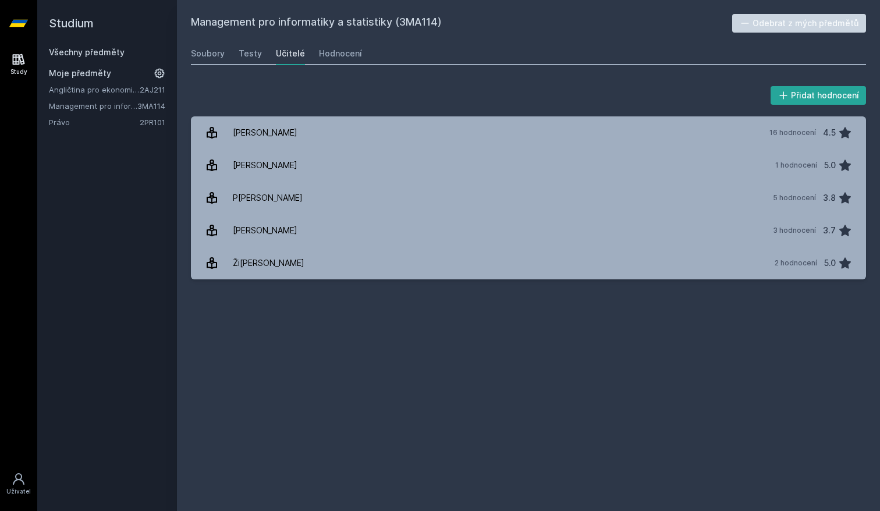
click at [17, 33] on icon at bounding box center [18, 23] width 19 height 47
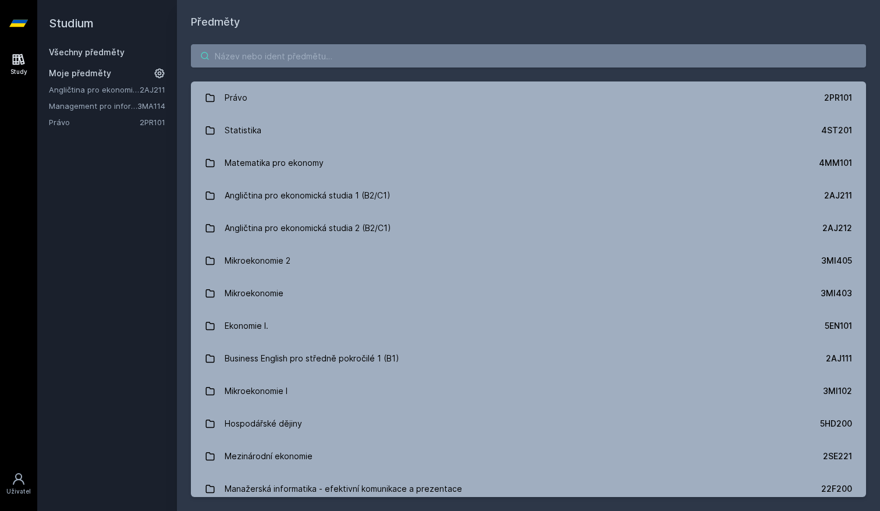
click at [272, 63] on input "search" at bounding box center [528, 55] width 675 height 23
type input "j"
type input "A"
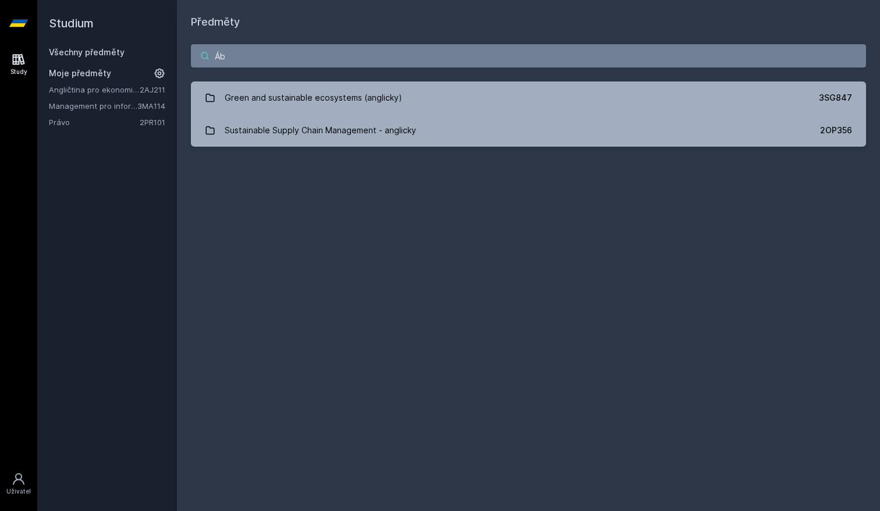
type input "Á"
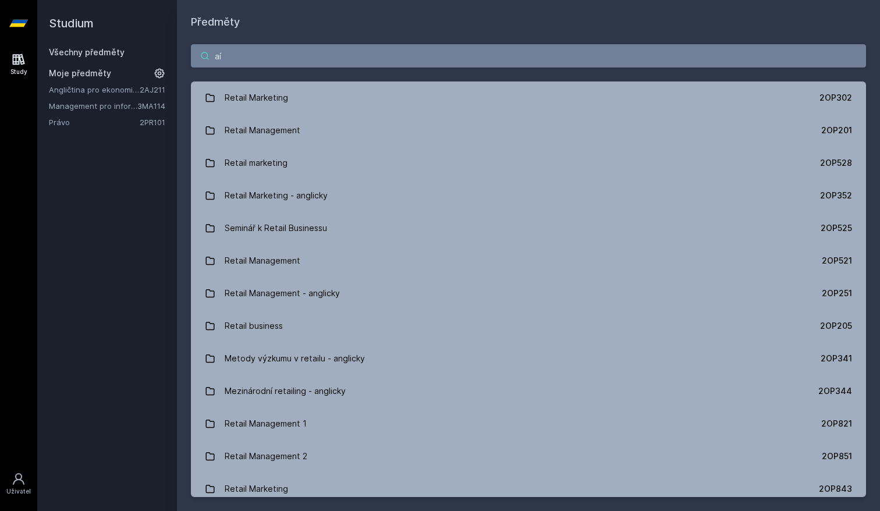
type input "a"
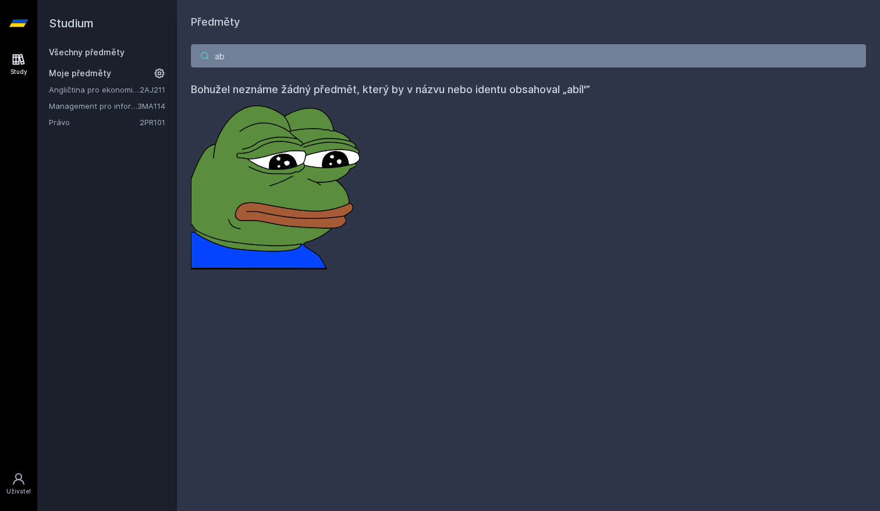
type input "a"
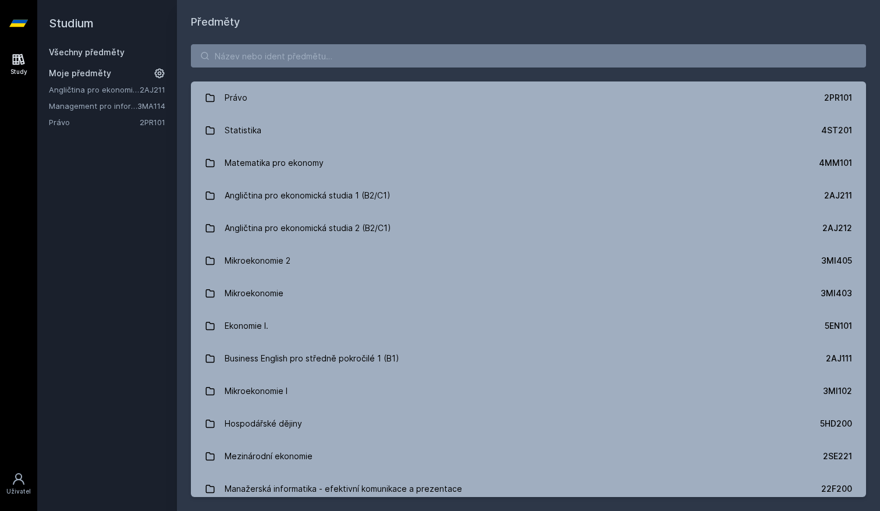
click at [70, 57] on div "Všechny předměty" at bounding box center [107, 53] width 116 height 12
click at [70, 51] on link "Všechny předměty" at bounding box center [87, 52] width 76 height 10
click at [26, 27] on icon at bounding box center [18, 23] width 19 height 47
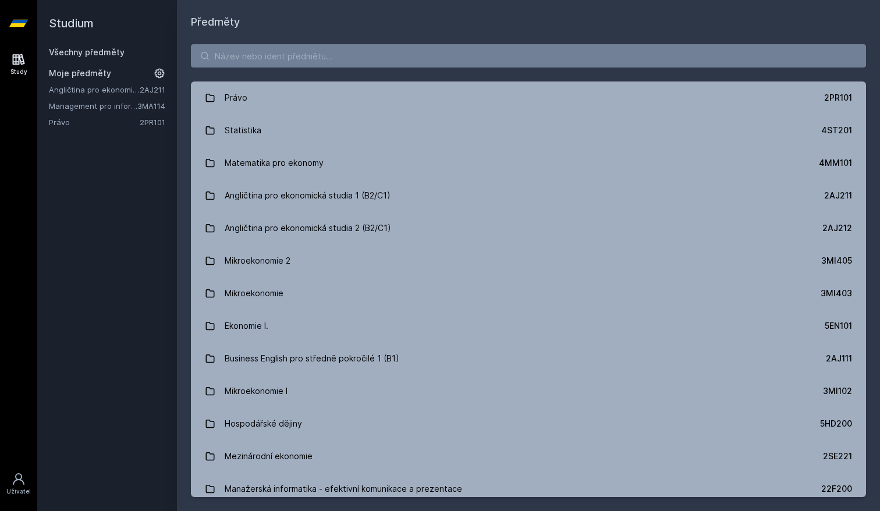
click at [20, 24] on icon at bounding box center [18, 23] width 19 height 7
click at [80, 53] on link "Všechny předměty" at bounding box center [87, 52] width 76 height 10
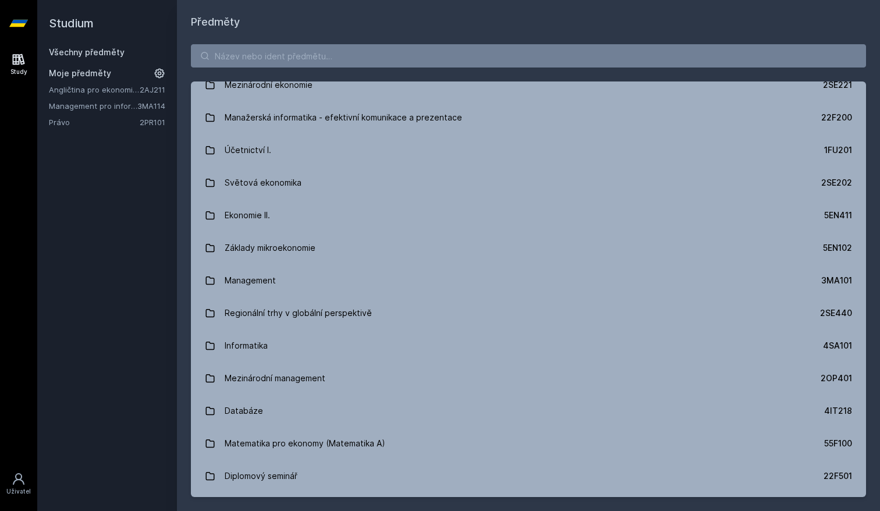
scroll to position [386, 0]
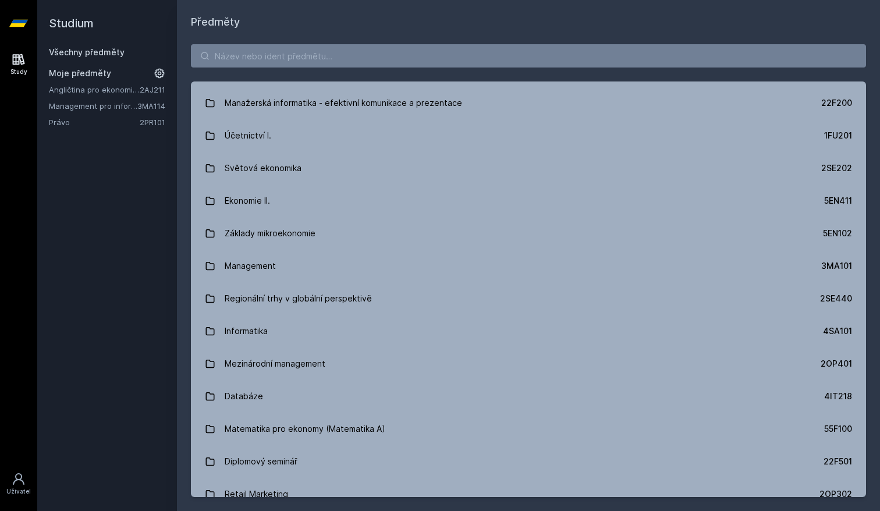
click at [878, 371] on div "Právo 2PR101 Statistika 4ST201 Matematika pro ekonomy 4MM101 Angličtina pro eko…" at bounding box center [528, 270] width 703 height 481
click at [281, 55] on input "search" at bounding box center [528, 55] width 675 height 23
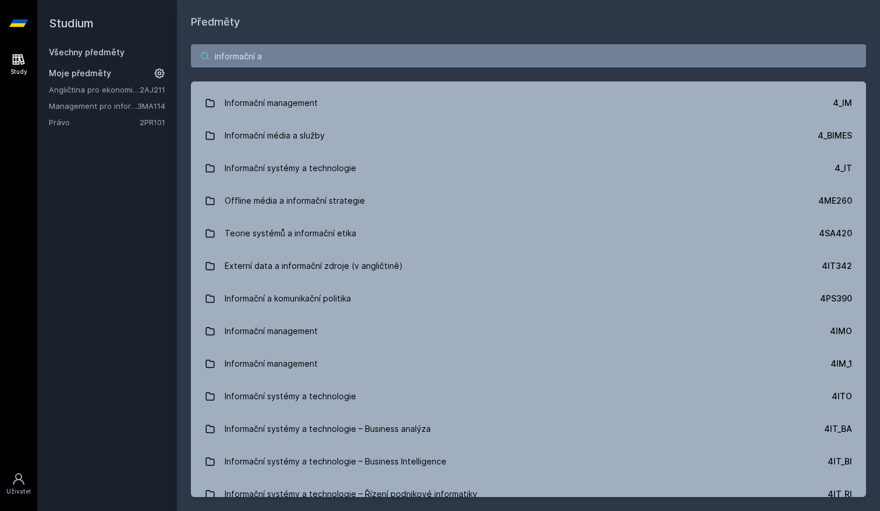
scroll to position [0, 0]
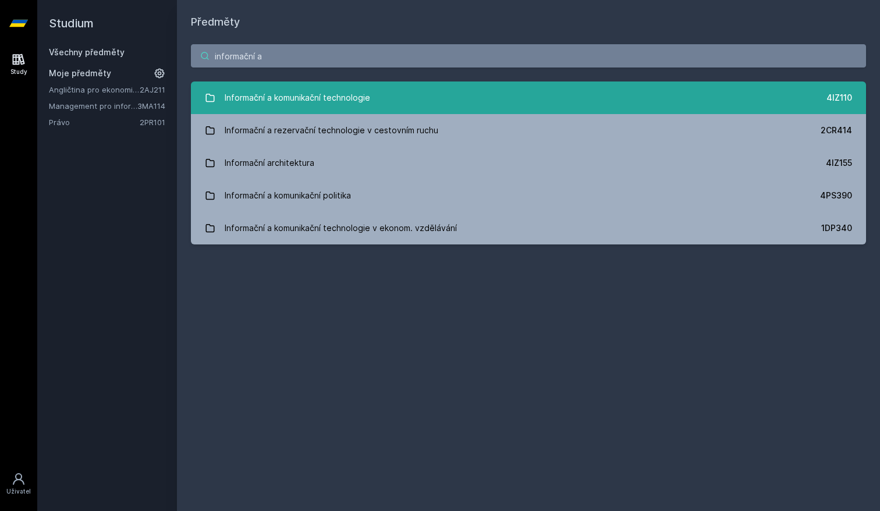
type input "informační a"
click at [314, 101] on div "Informační a komunikační technologie" at bounding box center [298, 97] width 146 height 23
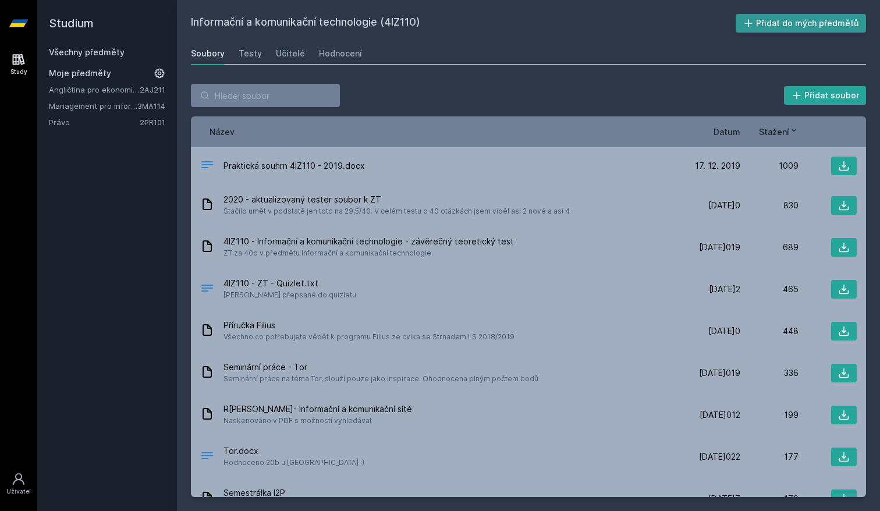
click at [780, 24] on button "Přidat do mých předmětů" at bounding box center [801, 23] width 131 height 19
click at [253, 50] on div "Testy" at bounding box center [250, 54] width 23 height 12
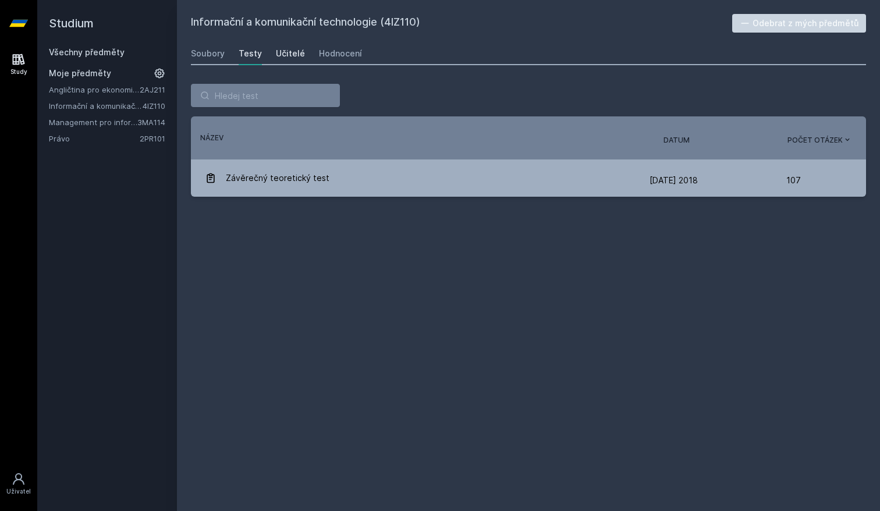
click at [285, 56] on div "Učitelé" at bounding box center [290, 54] width 29 height 12
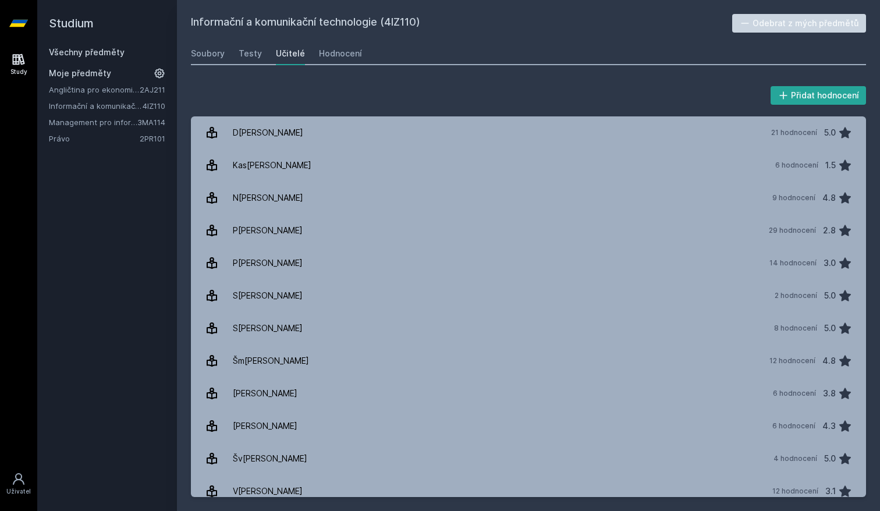
click at [86, 25] on h2 "Studium" at bounding box center [107, 23] width 116 height 47
click at [26, 22] on icon at bounding box center [18, 23] width 19 height 7
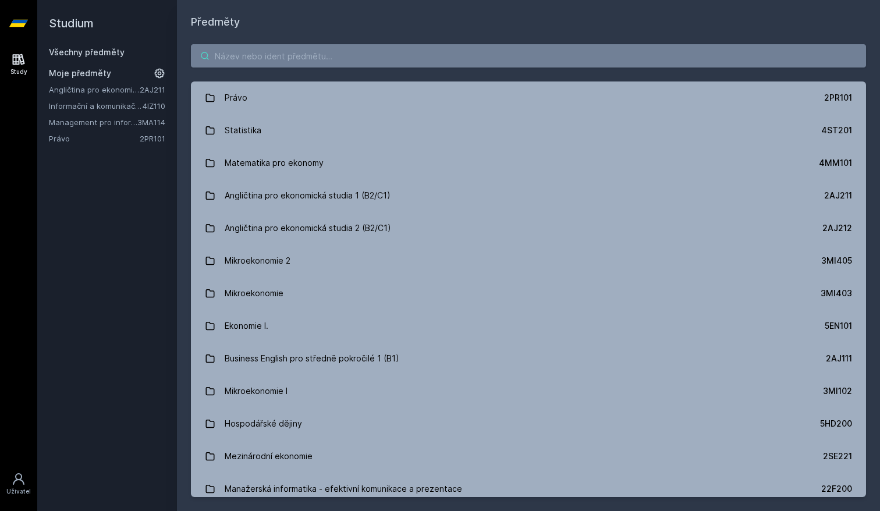
click at [304, 51] on input "search" at bounding box center [528, 55] width 675 height 23
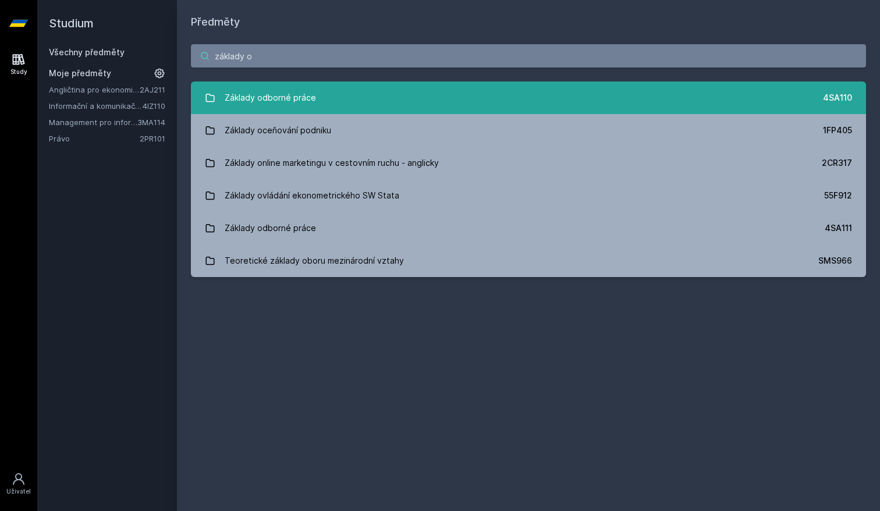
type input "základy o"
click at [272, 98] on div "Základy odborné práce" at bounding box center [270, 97] width 91 height 23
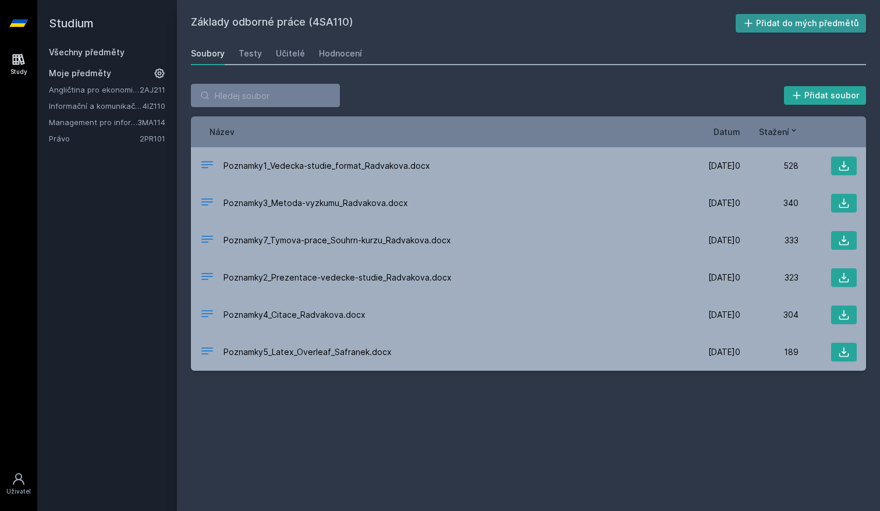
click at [783, 25] on button "Přidat do mých předmětů" at bounding box center [801, 23] width 131 height 19
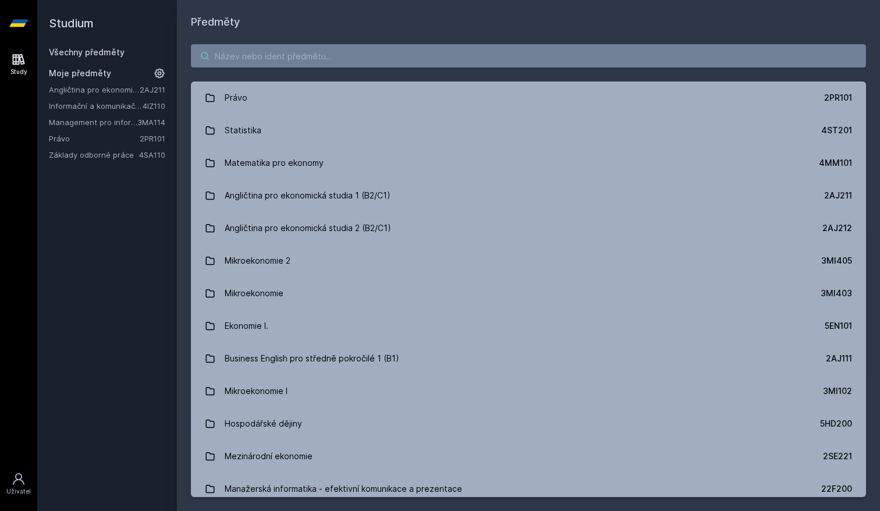
click at [285, 62] on input "search" at bounding box center [528, 55] width 675 height 23
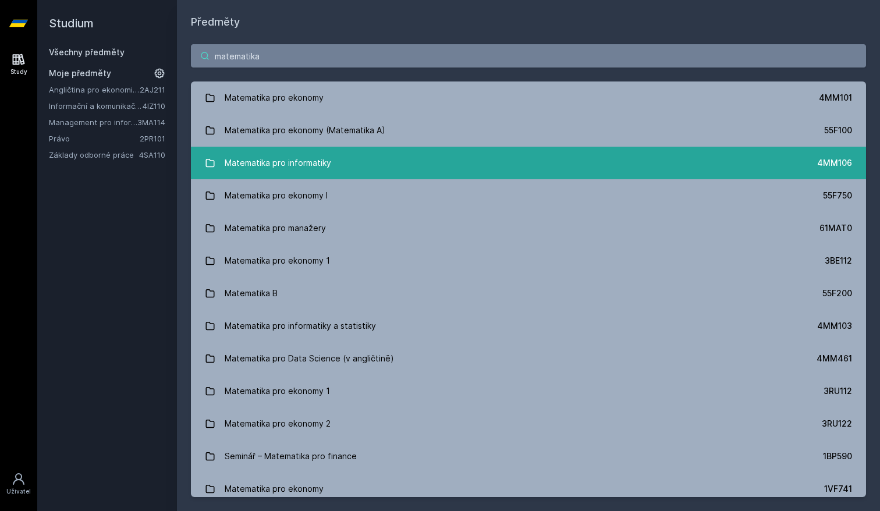
type input "matematika"
click at [293, 176] on link "Matematika pro informatiky 4MM106" at bounding box center [528, 163] width 675 height 33
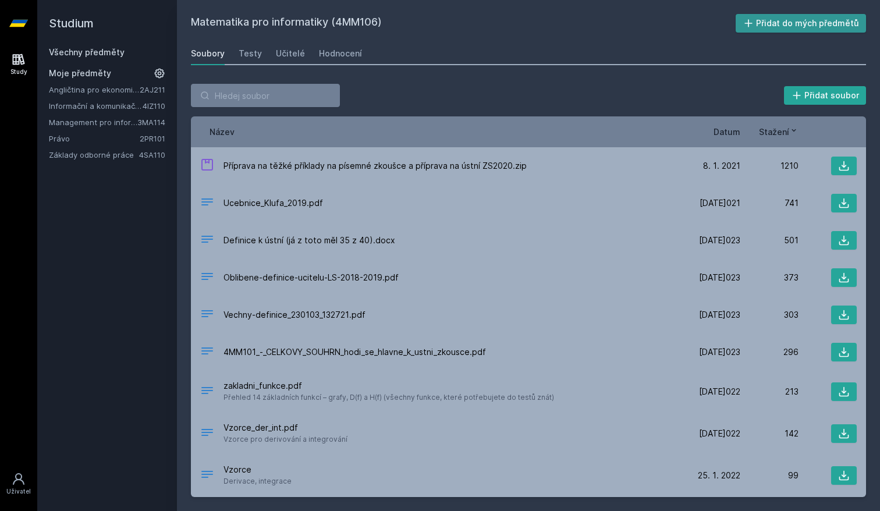
click at [752, 20] on icon at bounding box center [749, 23] width 12 height 12
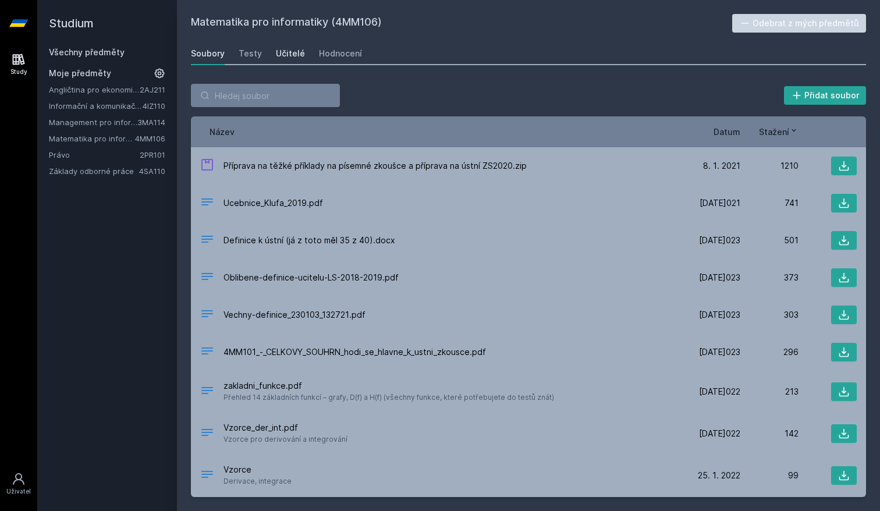
click at [287, 56] on div "Učitelé" at bounding box center [290, 54] width 29 height 12
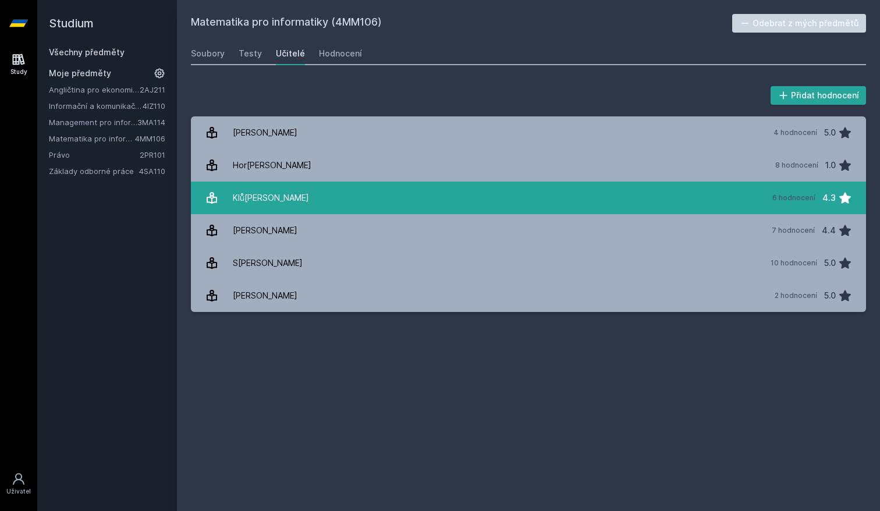
click at [478, 204] on link "Kl[PERSON_NAME] 6 hodnocení 4.3" at bounding box center [528, 198] width 675 height 33
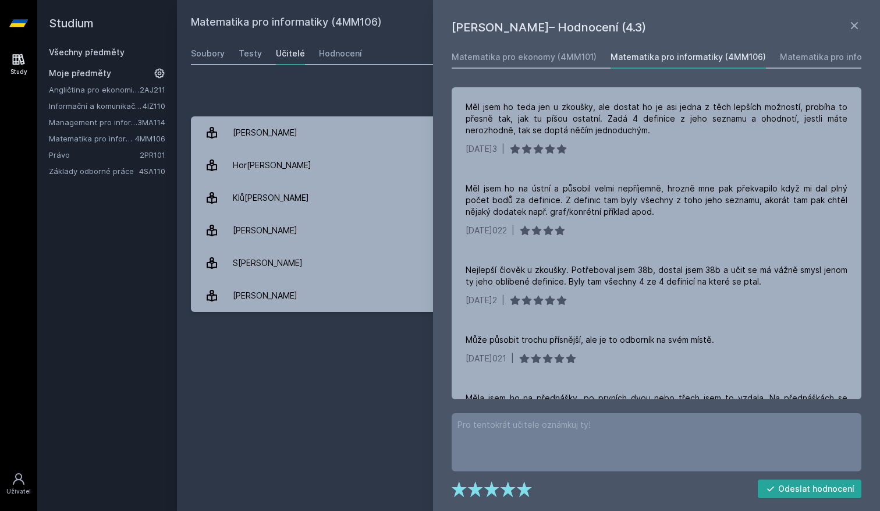
click at [270, 82] on div "Přidat hodnocení [PERSON_NAME]– Hodnocení (4.3) Matematika pro ekonomy (4MM101)…" at bounding box center [528, 198] width 703 height 256
click at [859, 22] on icon at bounding box center [855, 26] width 14 height 14
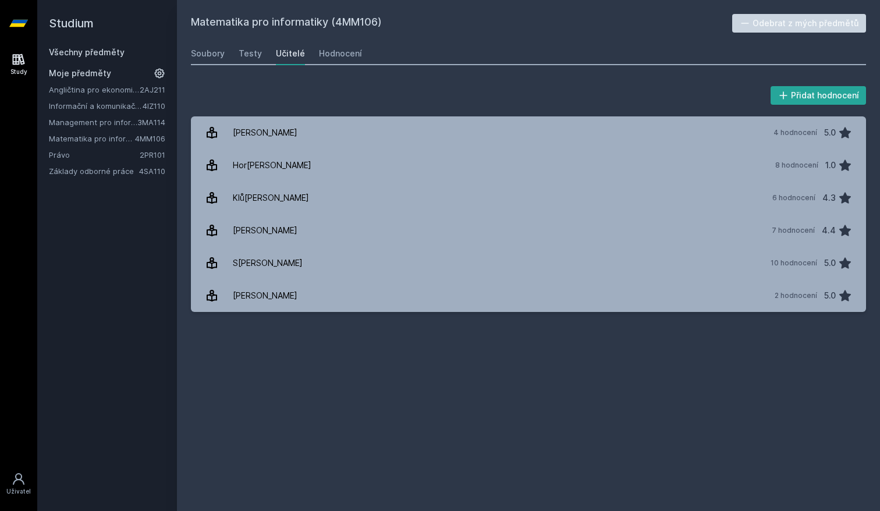
click at [20, 27] on icon at bounding box center [18, 23] width 19 height 47
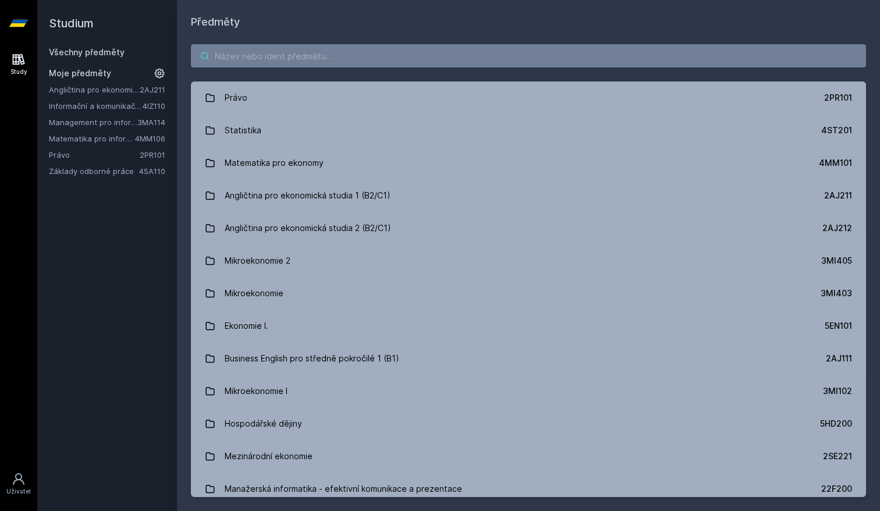
click at [247, 66] on input "search" at bounding box center [528, 55] width 675 height 23
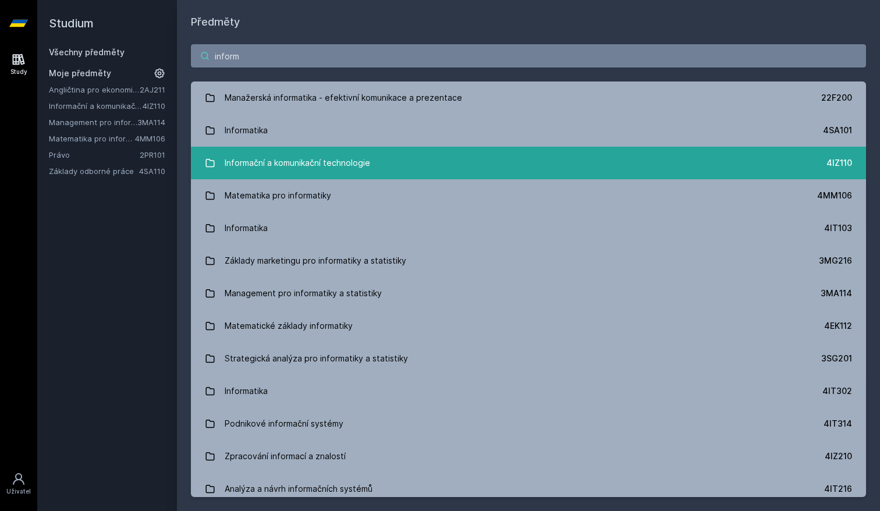
type input "inform"
click at [245, 153] on div "Informační a komunikační technologie" at bounding box center [298, 162] width 146 height 23
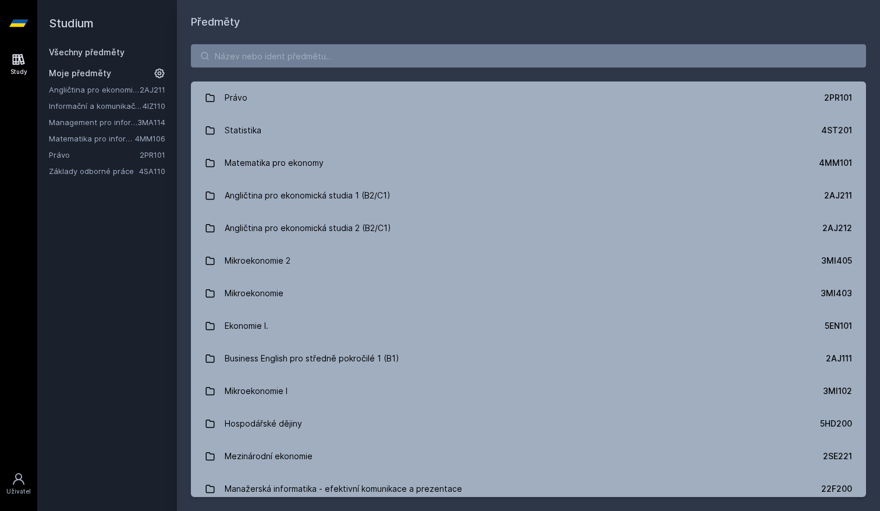
click at [76, 147] on div "Angličtina pro ekonomická studia 1 (B2/C1) 2AJ211 Informační a komunikační tech…" at bounding box center [107, 130] width 116 height 93
click at [76, 139] on link "Matematika pro informatiky" at bounding box center [92, 139] width 86 height 12
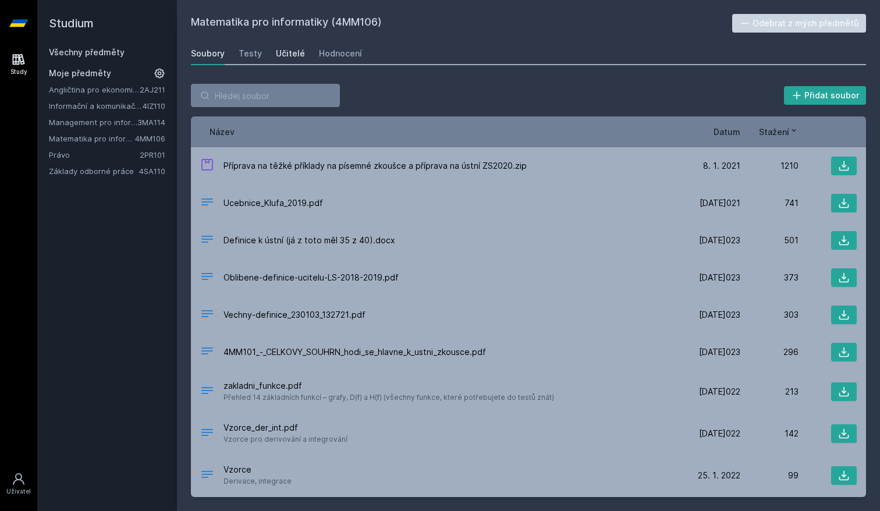
click at [294, 54] on div "Učitelé" at bounding box center [290, 54] width 29 height 12
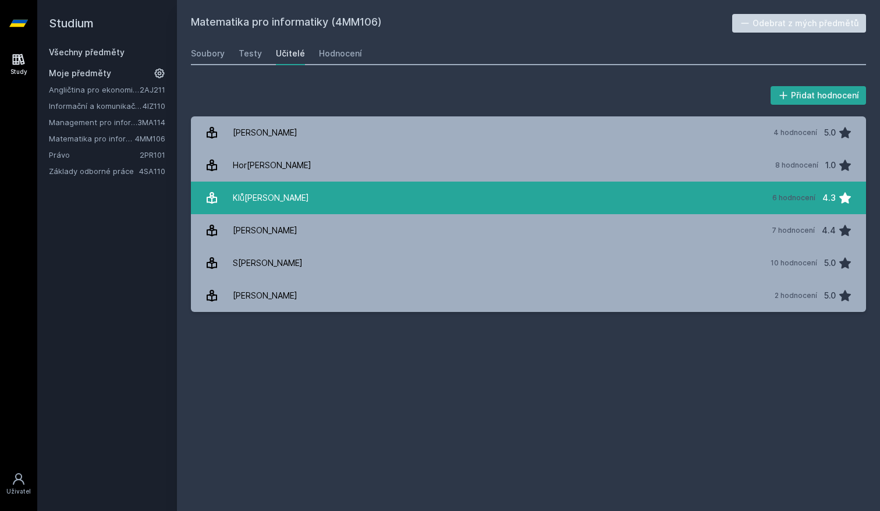
click at [353, 193] on link "Kl[PERSON_NAME] 6 hodnocení 4.3" at bounding box center [528, 198] width 675 height 33
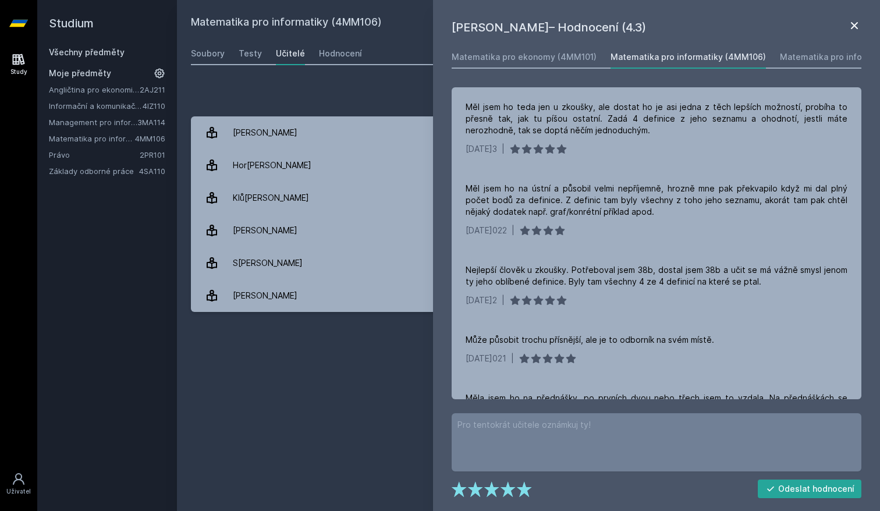
click at [853, 31] on icon at bounding box center [855, 26] width 14 height 14
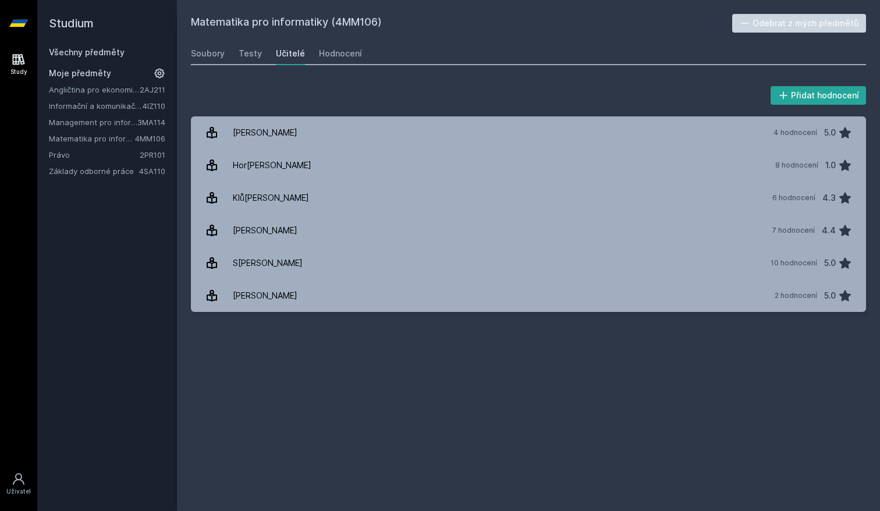
click at [68, 108] on link "Informační a komunikační technologie" at bounding box center [96, 106] width 94 height 12
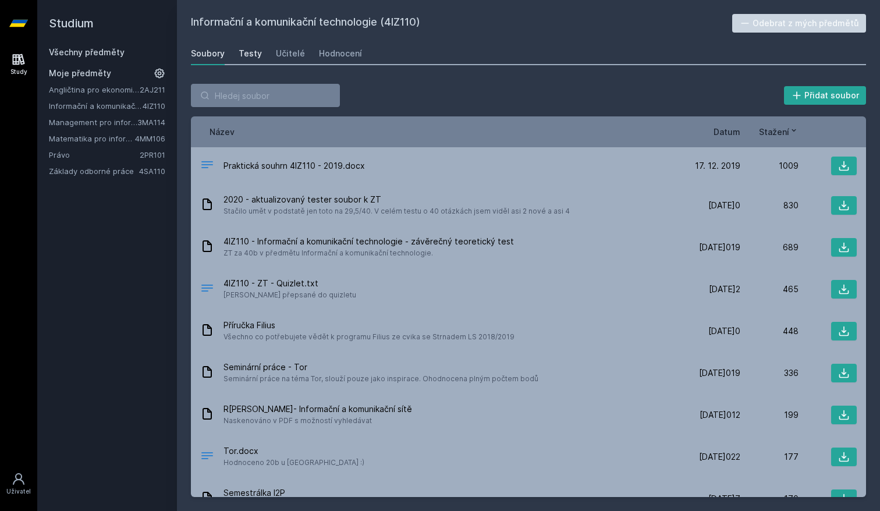
click at [259, 51] on div "Testy" at bounding box center [250, 54] width 23 height 12
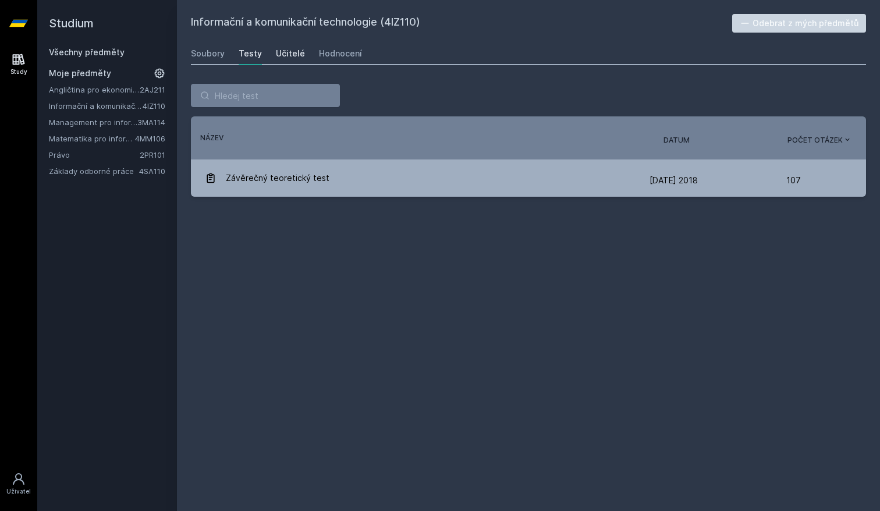
click at [283, 59] on link "Učitelé" at bounding box center [290, 53] width 29 height 23
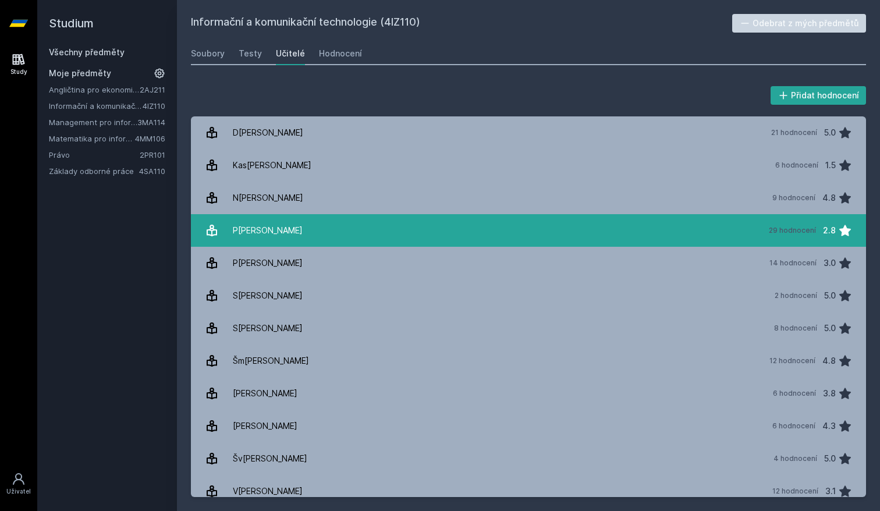
click at [283, 232] on div "P[PERSON_NAME]" at bounding box center [268, 230] width 70 height 23
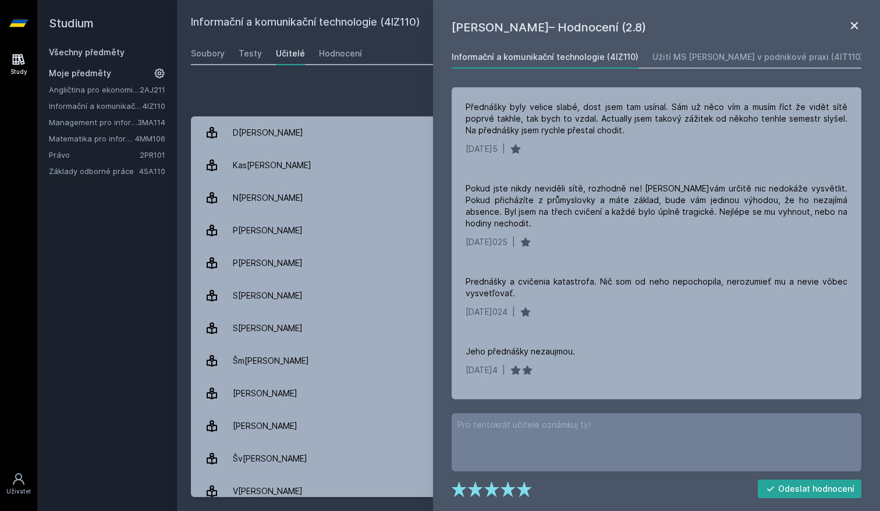
click at [853, 30] on icon at bounding box center [855, 26] width 14 height 14
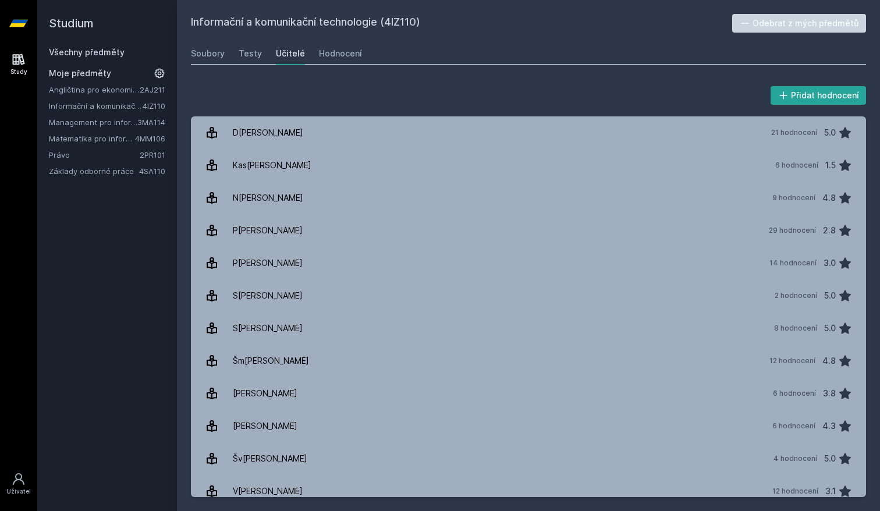
click at [12, 30] on icon at bounding box center [18, 23] width 19 height 47
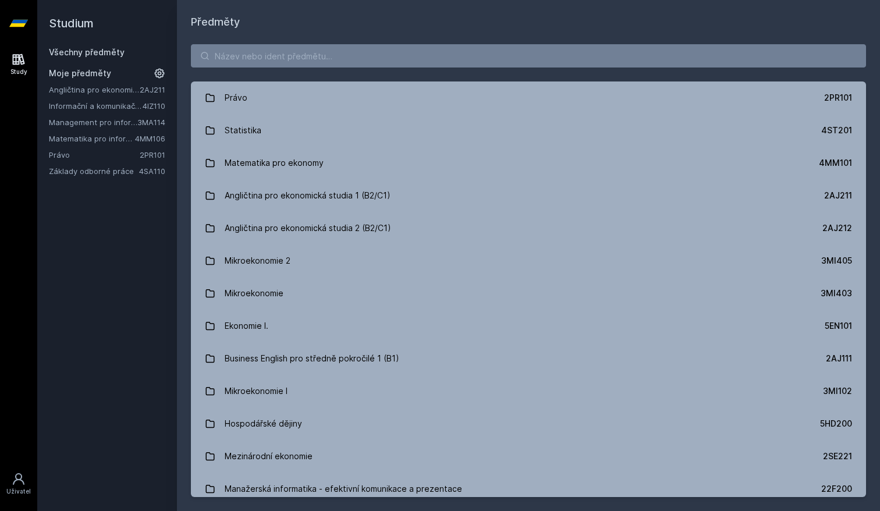
click at [88, 88] on link "Angličtina pro ekonomická studia 1 (B2/C1)" at bounding box center [94, 90] width 91 height 12
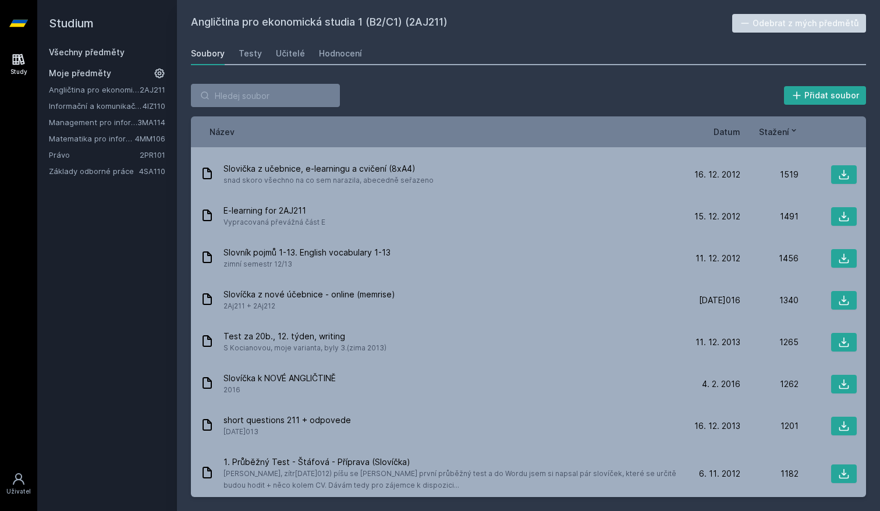
scroll to position [304, 0]
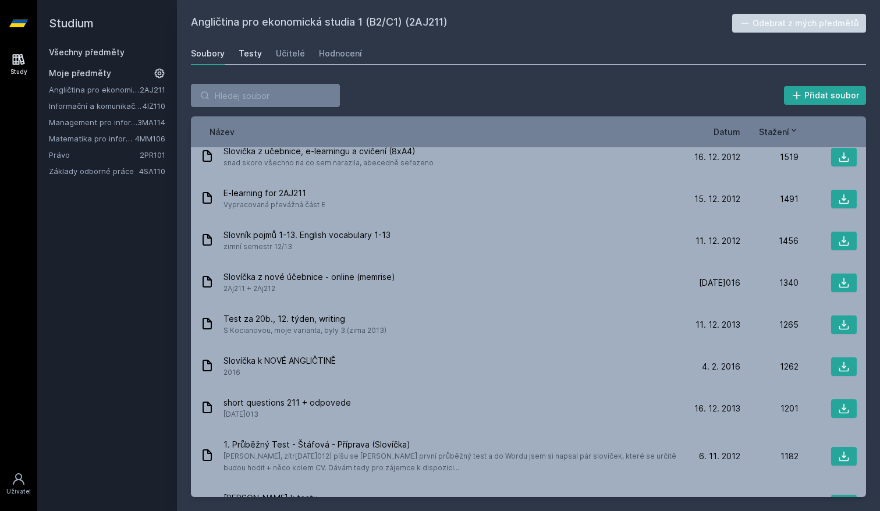
click at [250, 60] on link "Testy" at bounding box center [250, 53] width 23 height 23
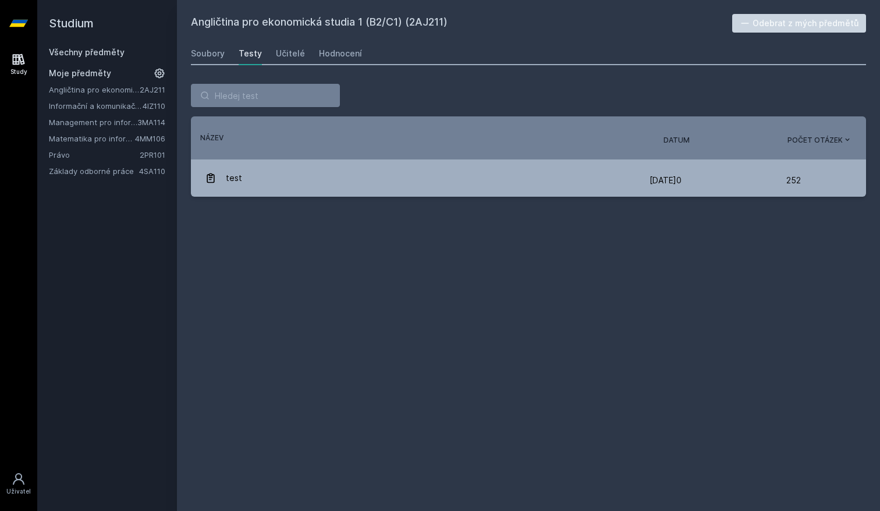
click at [68, 61] on div "Všechny předměty Moje předměty Angličtina pro ekonomická studia 1 (B2/C1) 2AJ21…" at bounding box center [107, 112] width 116 height 130
click at [68, 56] on link "Všechny předměty" at bounding box center [87, 52] width 76 height 10
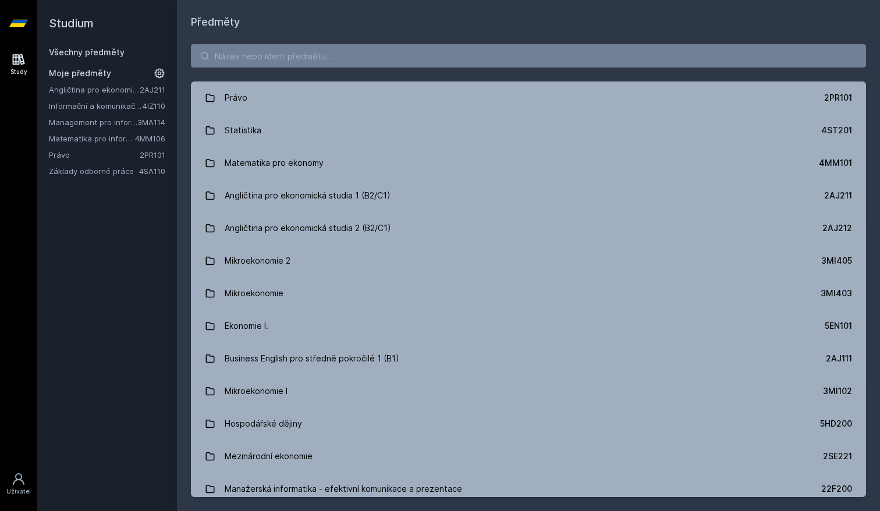
click at [69, 78] on span "Moje předměty" at bounding box center [80, 74] width 62 height 12
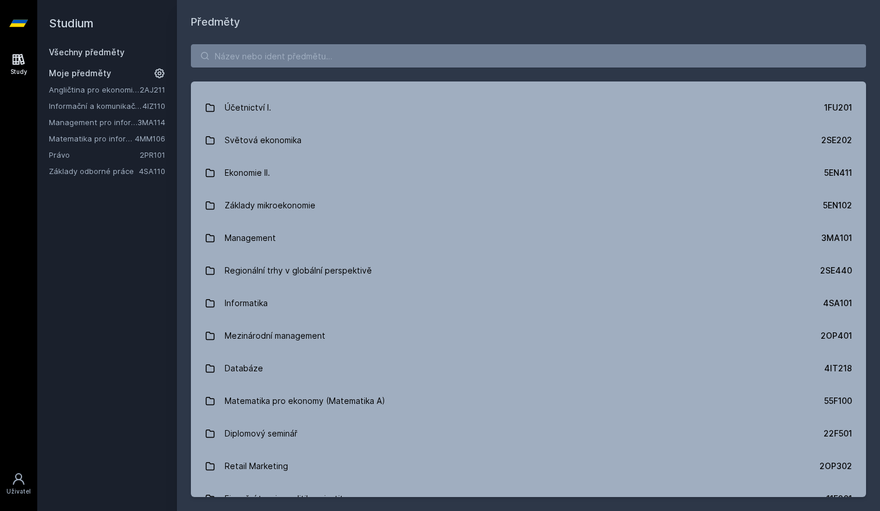
scroll to position [573, 0]
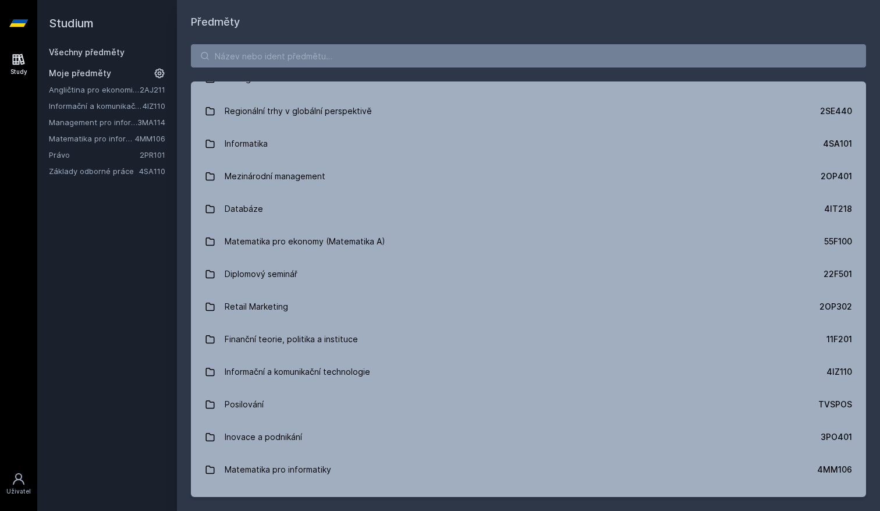
click at [59, 74] on span "Moje předměty" at bounding box center [80, 74] width 62 height 12
click at [69, 58] on div "Všechny předměty Moje předměty Angličtina pro ekonomická studia 1 (B2/C1) 2AJ21…" at bounding box center [107, 112] width 116 height 130
click at [69, 46] on div "Studium Všechny předměty Moje předměty Angličtina pro ekonomická studia 1 (B2/C…" at bounding box center [107, 255] width 140 height 511
click at [69, 50] on link "Všechny předměty" at bounding box center [87, 52] width 76 height 10
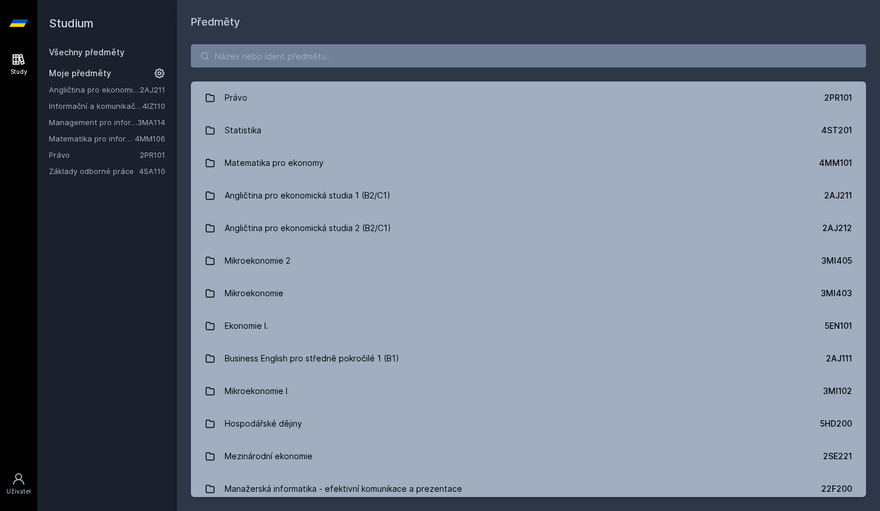
scroll to position [0, 0]
click at [296, 55] on input "search" at bounding box center [528, 55] width 675 height 23
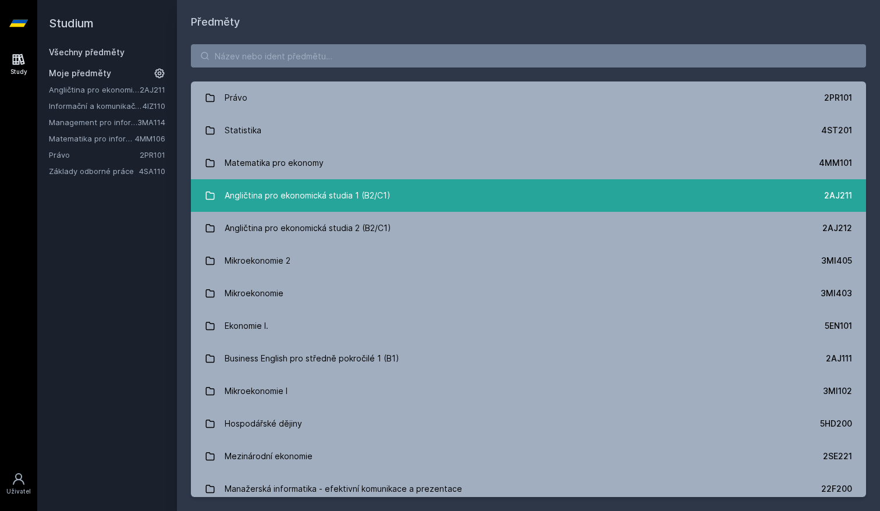
click at [341, 208] on link "Angličtina pro ekonomická studia 1 (B2/C1) 2AJ211" at bounding box center [528, 195] width 675 height 33
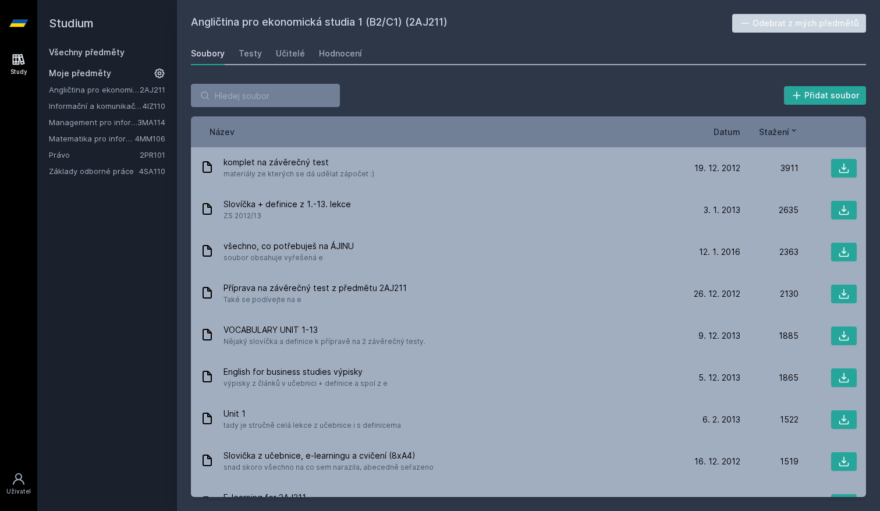
click at [267, 54] on div "Soubory Testy Učitelé Hodnocení" at bounding box center [528, 53] width 675 height 23
click at [282, 52] on div "Učitelé" at bounding box center [290, 54] width 29 height 12
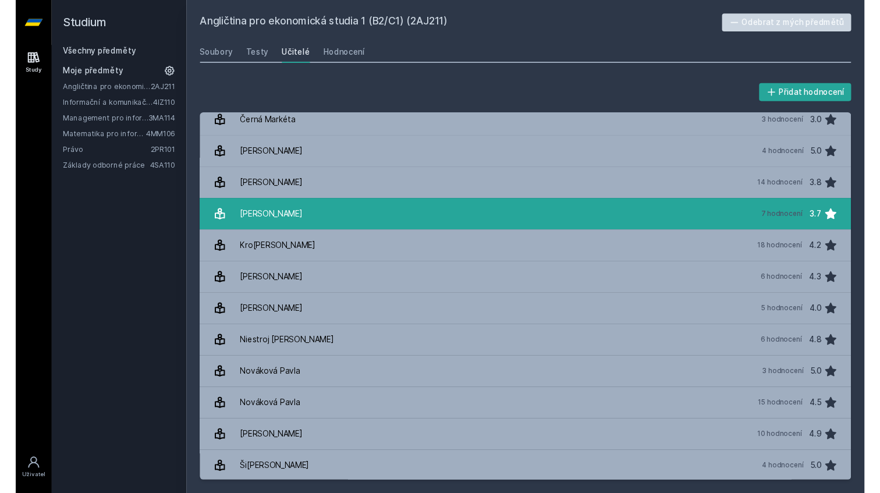
scroll to position [113, 0]
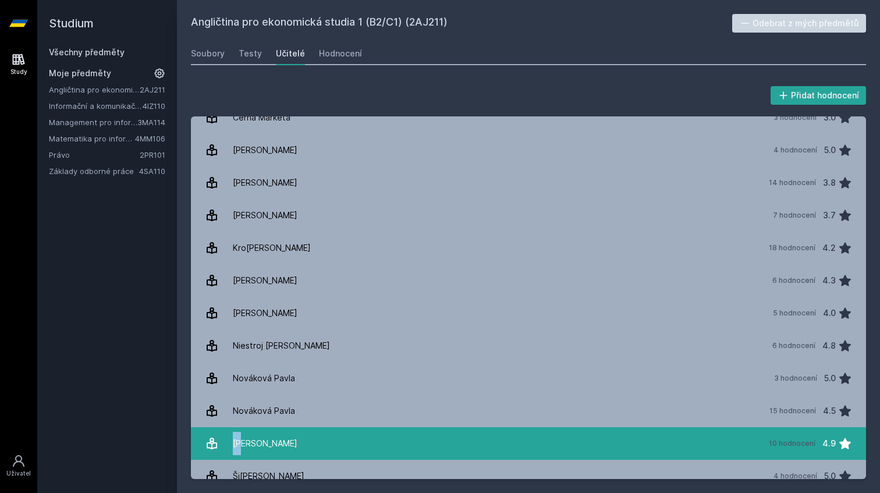
click at [436, 447] on link "[PERSON_NAME] 10 hodnocení 4.9" at bounding box center [528, 443] width 675 height 33
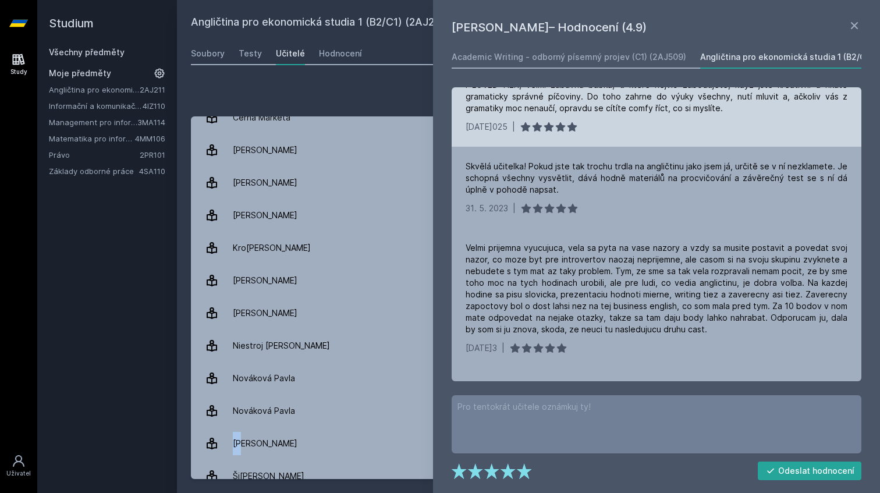
scroll to position [79, 0]
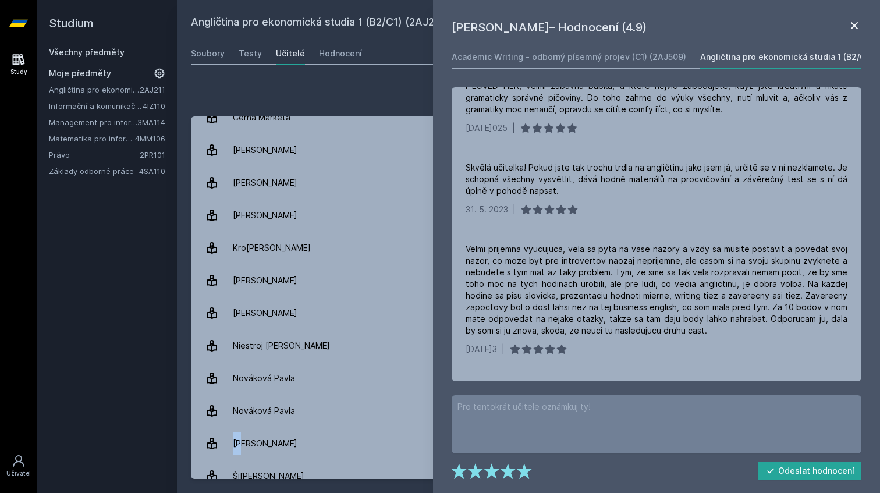
click at [852, 23] on icon at bounding box center [854, 25] width 7 height 7
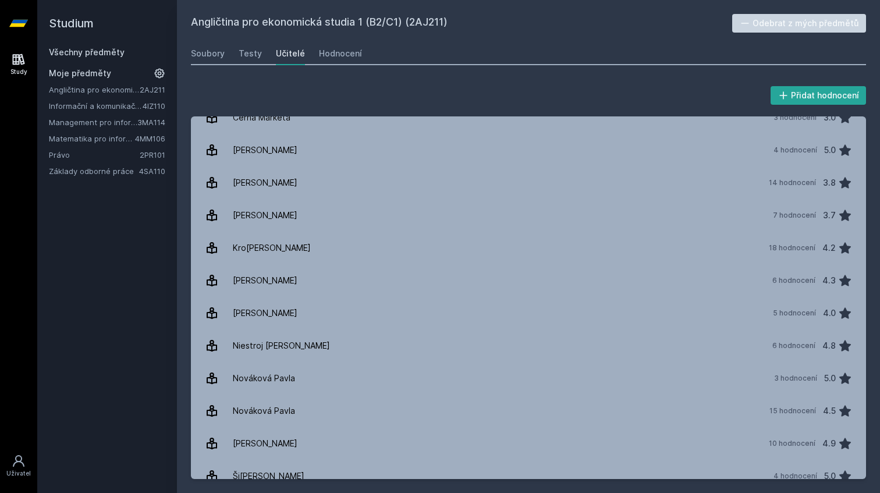
click at [570, 65] on div "Angličtina pro ekonomická studia 1 (B2/C1) (2AJ211) Odebrat z mých předmětů [GE…" at bounding box center [528, 246] width 675 height 465
